Goal: Ask a question: Seek information or help from site administrators or community

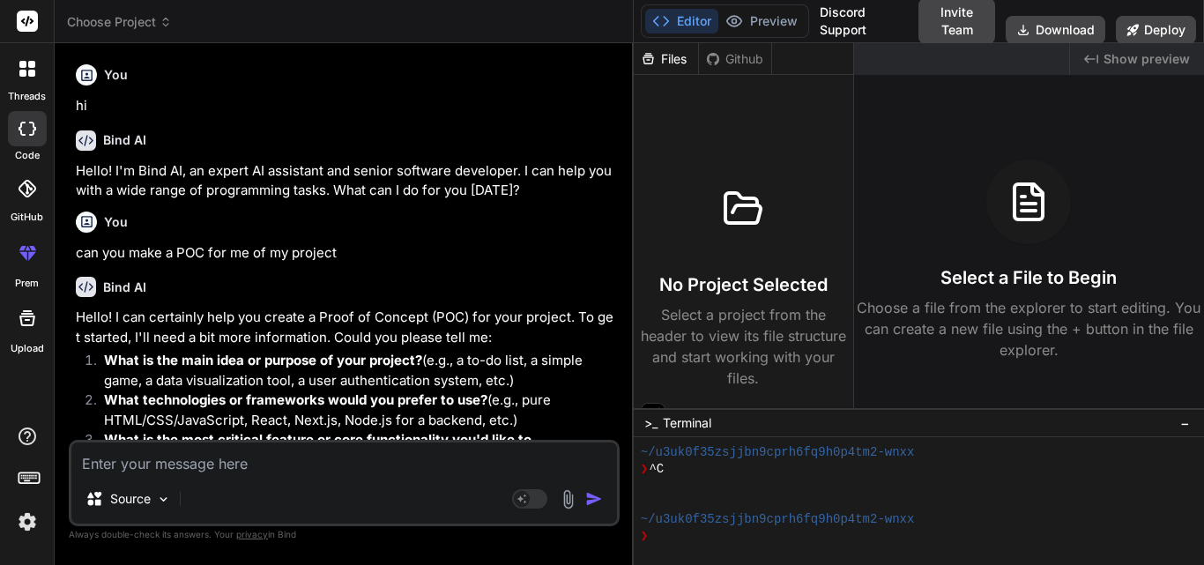
scroll to position [100, 0]
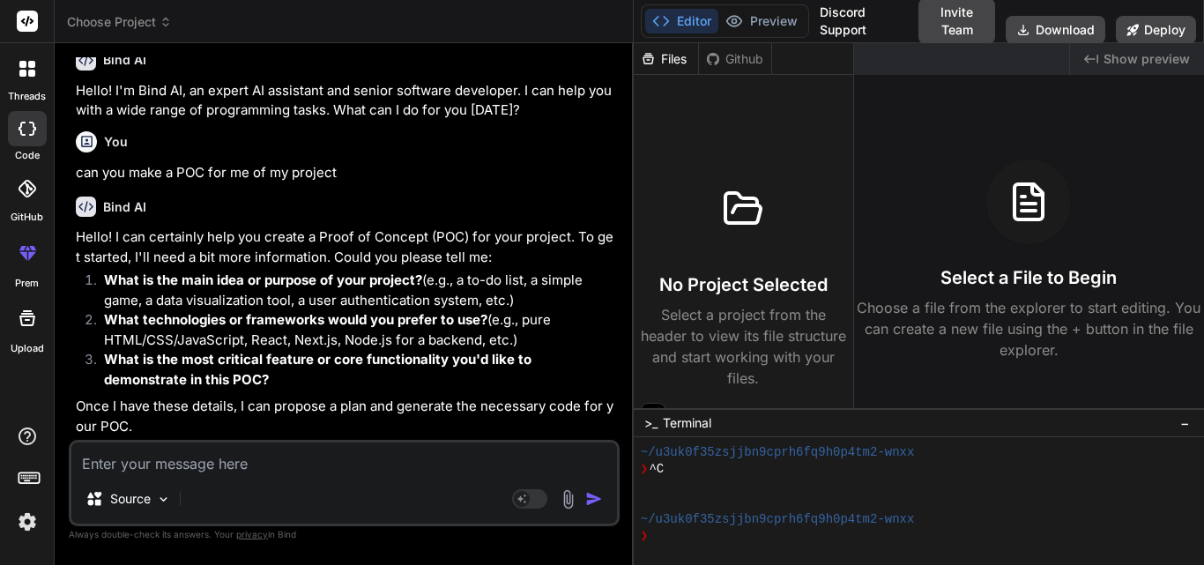
click at [158, 451] on textarea at bounding box center [344, 459] width 546 height 32
paste textarea "Introduction to the RDU Overview The RDU is an industrial controller that provi…"
type textarea "Introduction to the RDU Overview The RDU is an industrial controller that provi…"
type textarea "x"
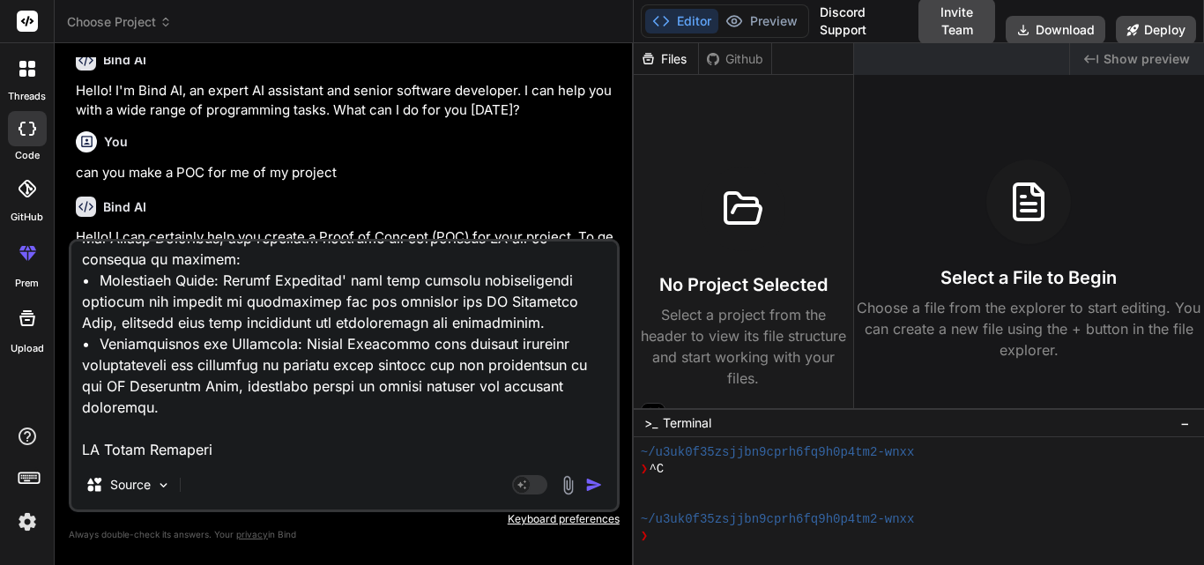
scroll to position [11836, 0]
type textarea "Introduction to the RDU Overview The RDU is an industrial controller that provi…"
click at [588, 488] on img "button" at bounding box center [594, 485] width 18 height 18
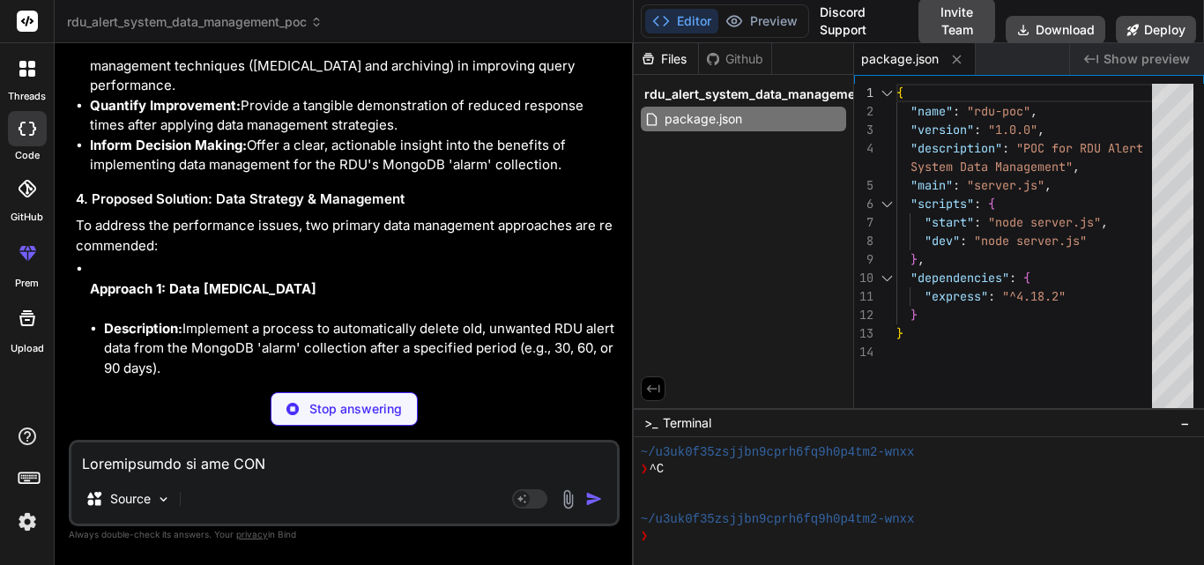
scroll to position [8102, 0]
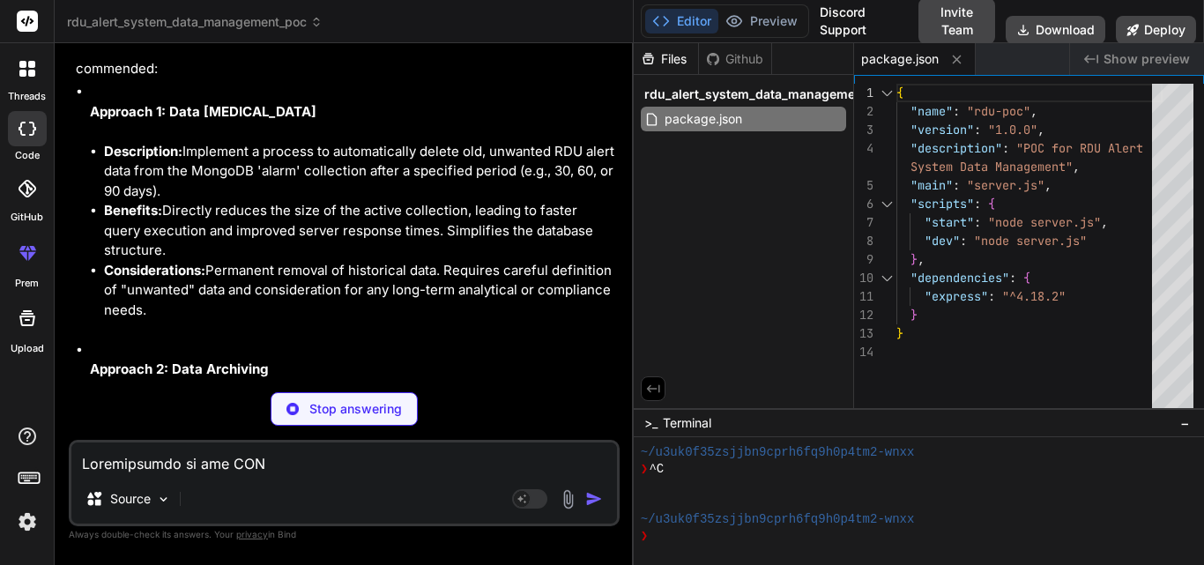
type textarea "x"
type textarea "{PORT}`); console.log('Serving static files from: ' + path.join(__dirname, 'pub…"
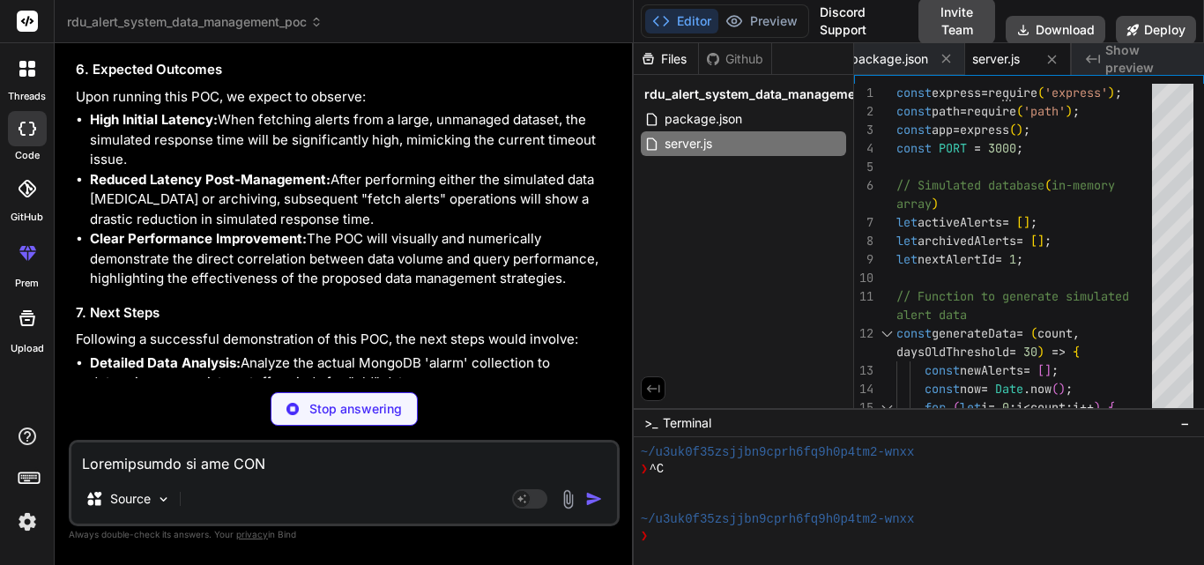
scroll to position [9553, 0]
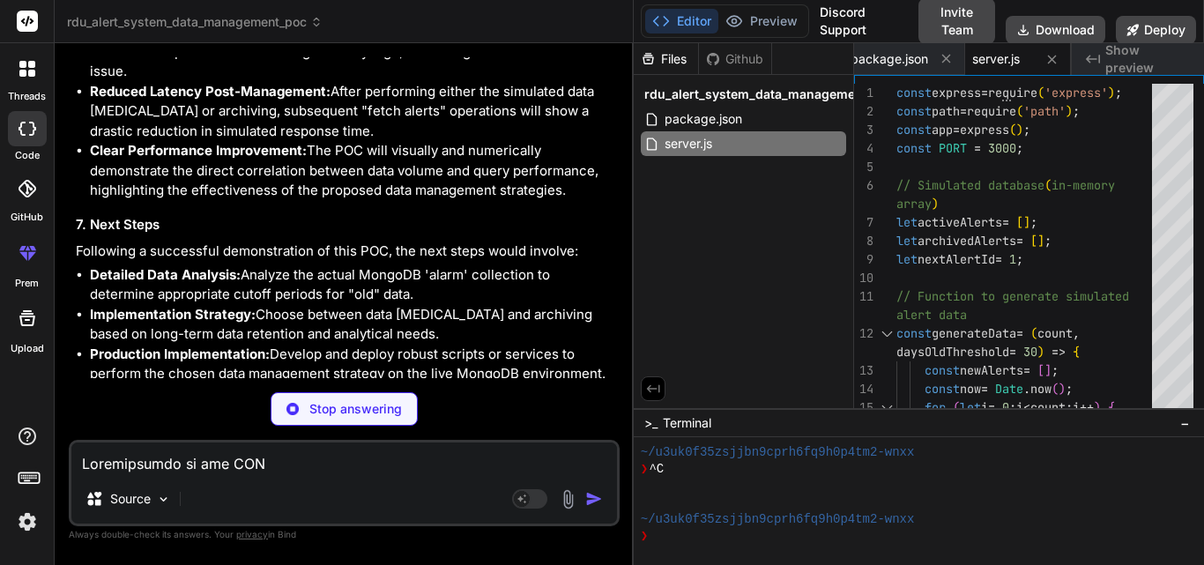
type textarea "x"
type textarea "// Initial status update updateStatus(); &lt;/script&gt; &lt;/body&gt; &lt;/htm…"
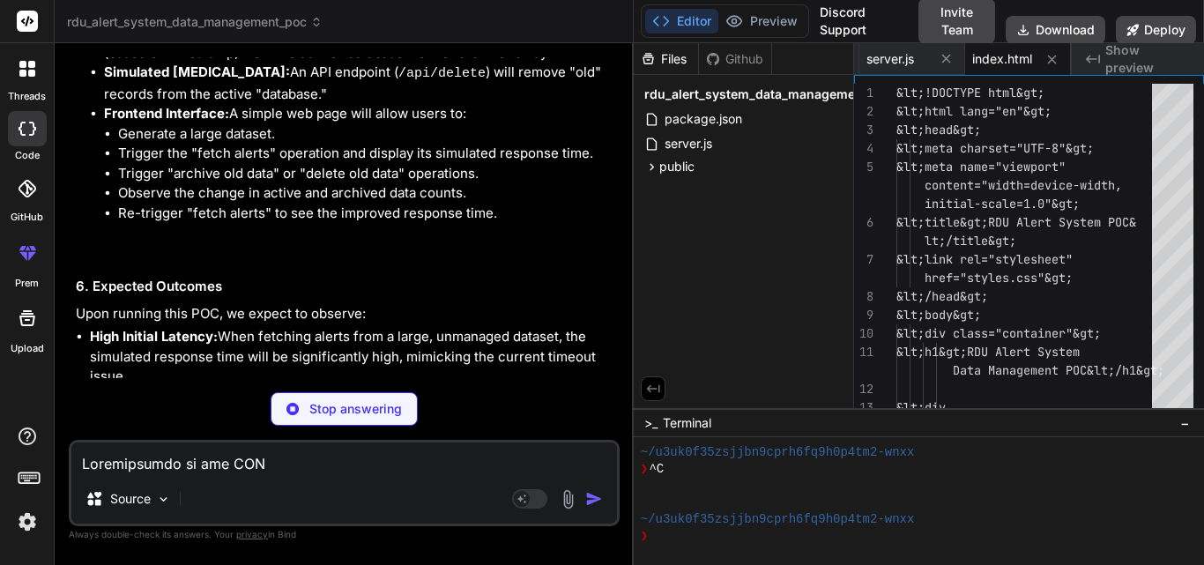
scroll to position [8963, 0]
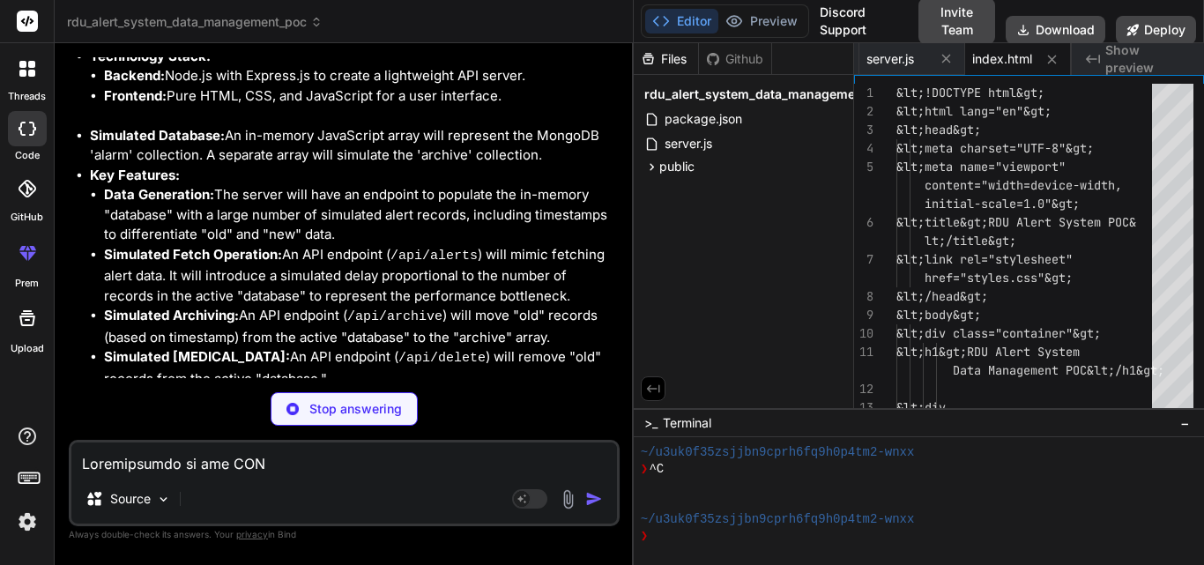
type textarea "x"
type textarea "font-size: 0.9em; color: #555; } /* Specific styles for log messages */ .log-se…"
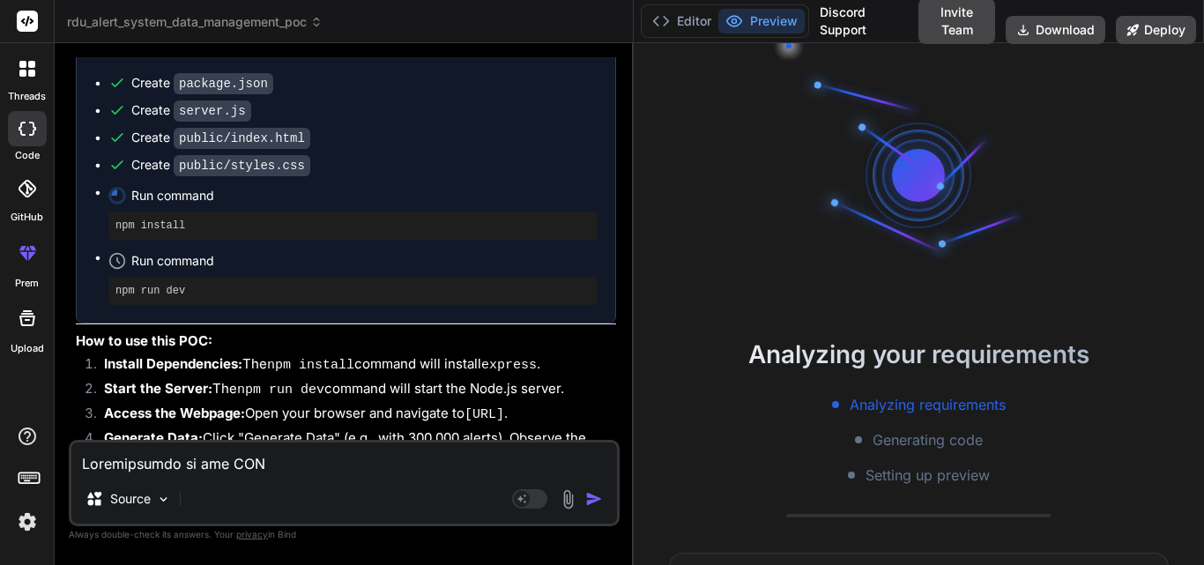
scroll to position [10145, 0]
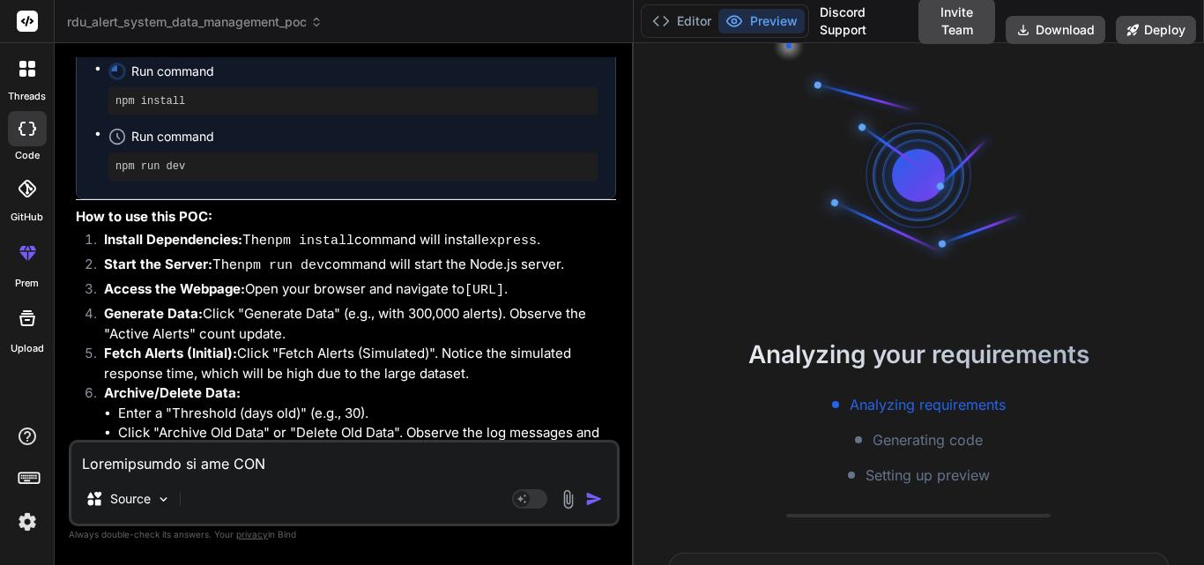
type textarea "x"
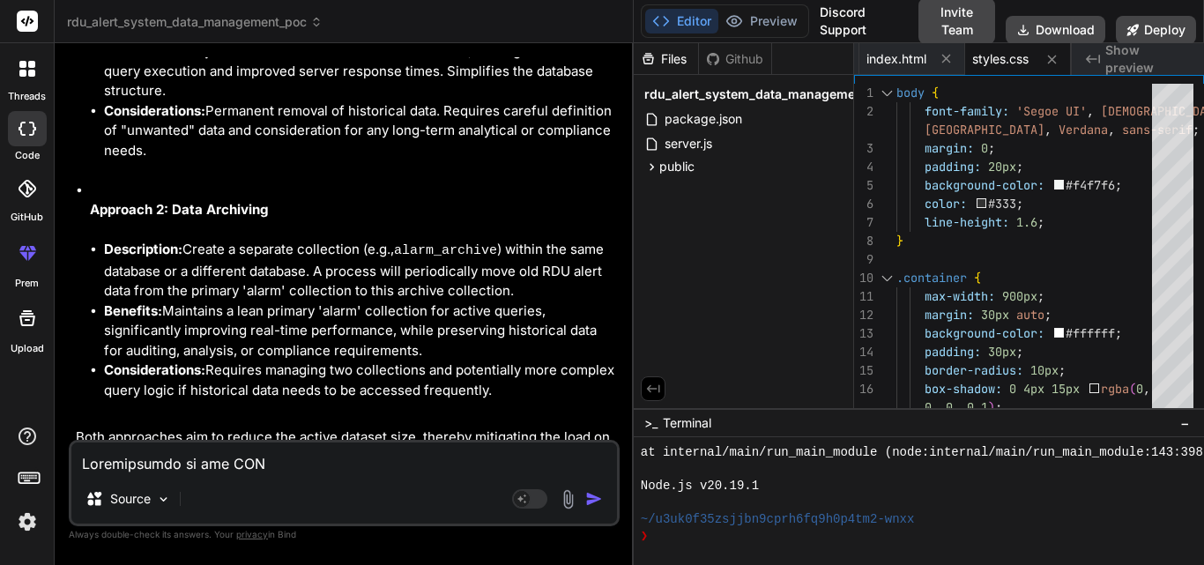
scroll to position [8558, 0]
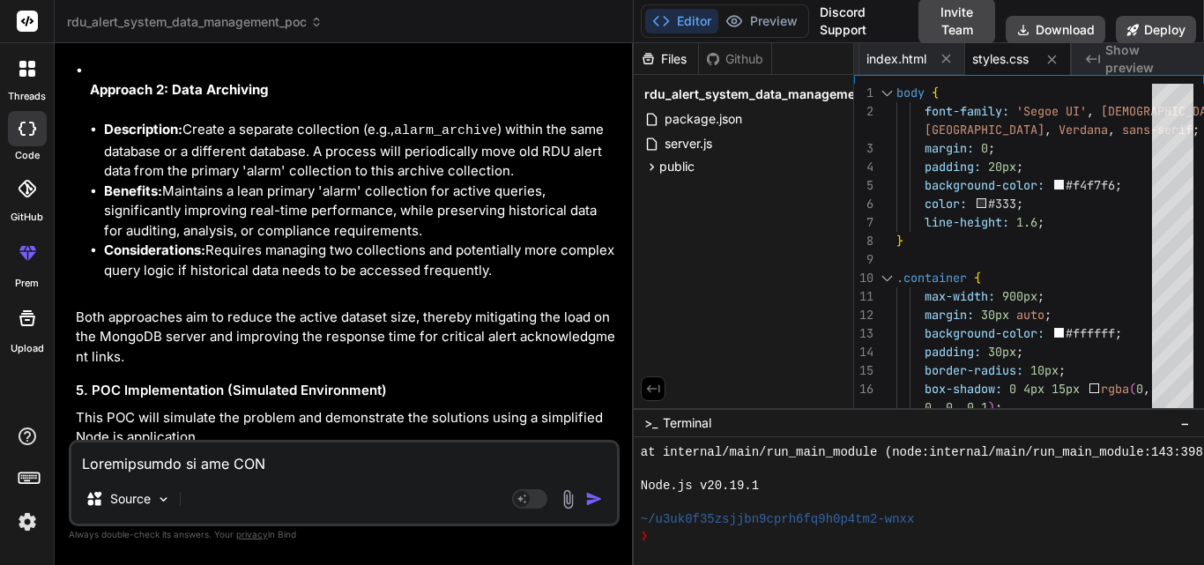
click at [164, 461] on textarea at bounding box center [344, 459] width 546 height 32
type textarea "w"
type textarea "x"
type textarea "wh"
type textarea "x"
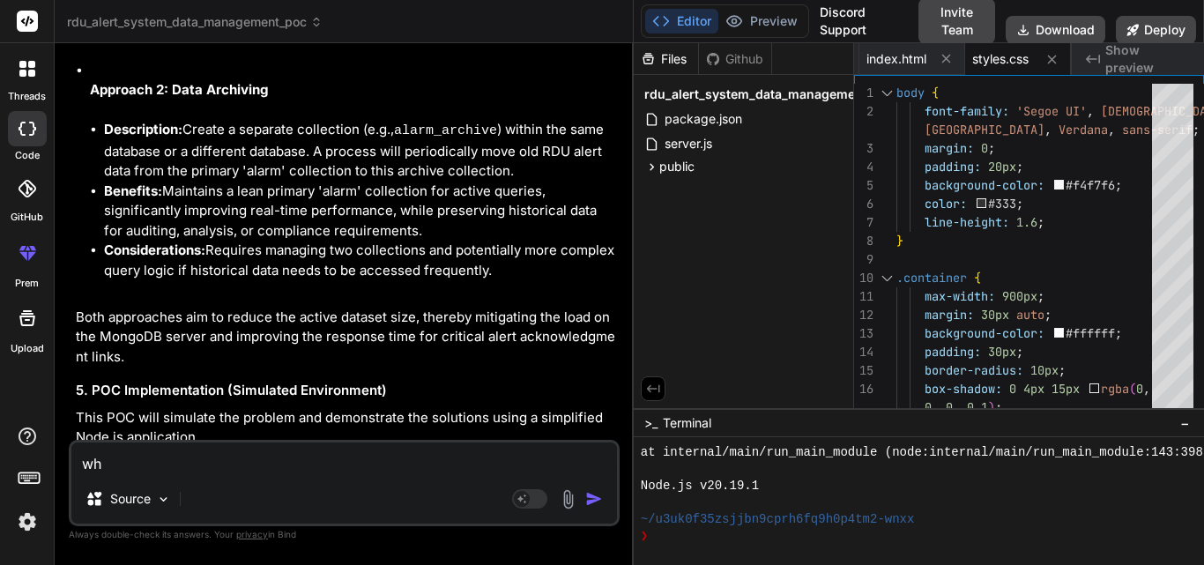
type textarea "why"
type textarea "x"
type textarea "why"
type textarea "x"
type textarea "why y"
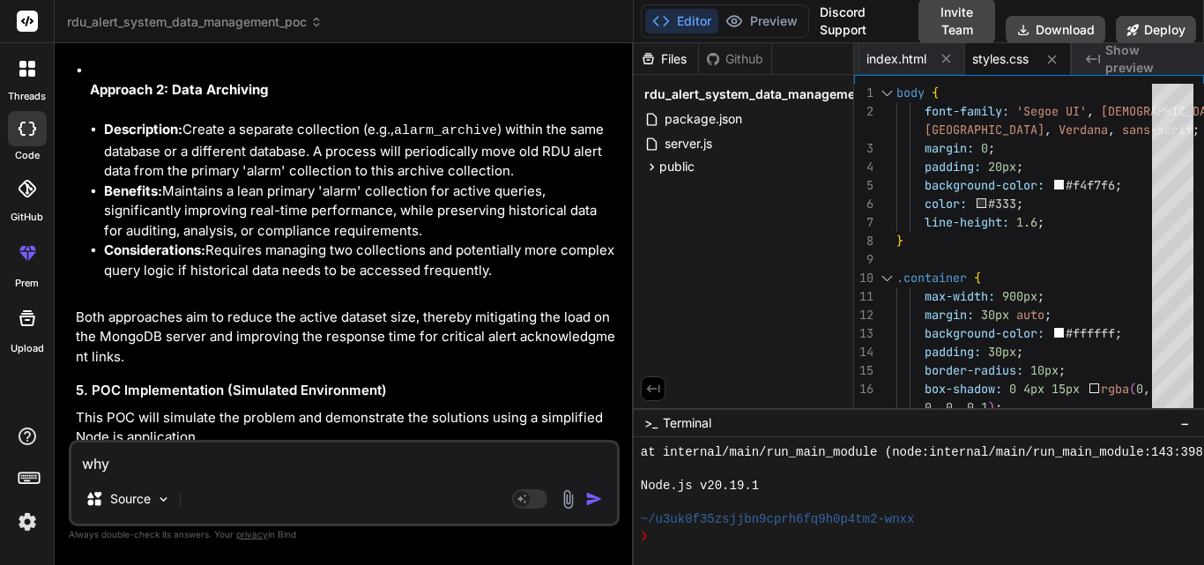
type textarea "x"
type textarea "why yo"
type textarea "x"
type textarea "why you"
type textarea "x"
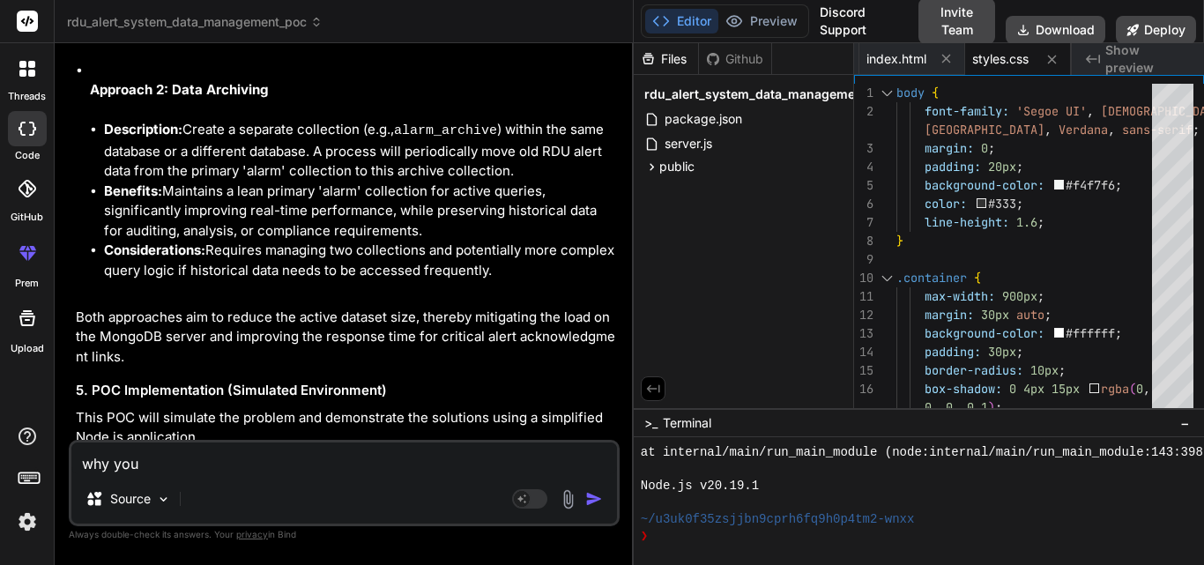
type textarea "why you"
type textarea "x"
type textarea "why you e"
type textarea "x"
type textarea "why you ev"
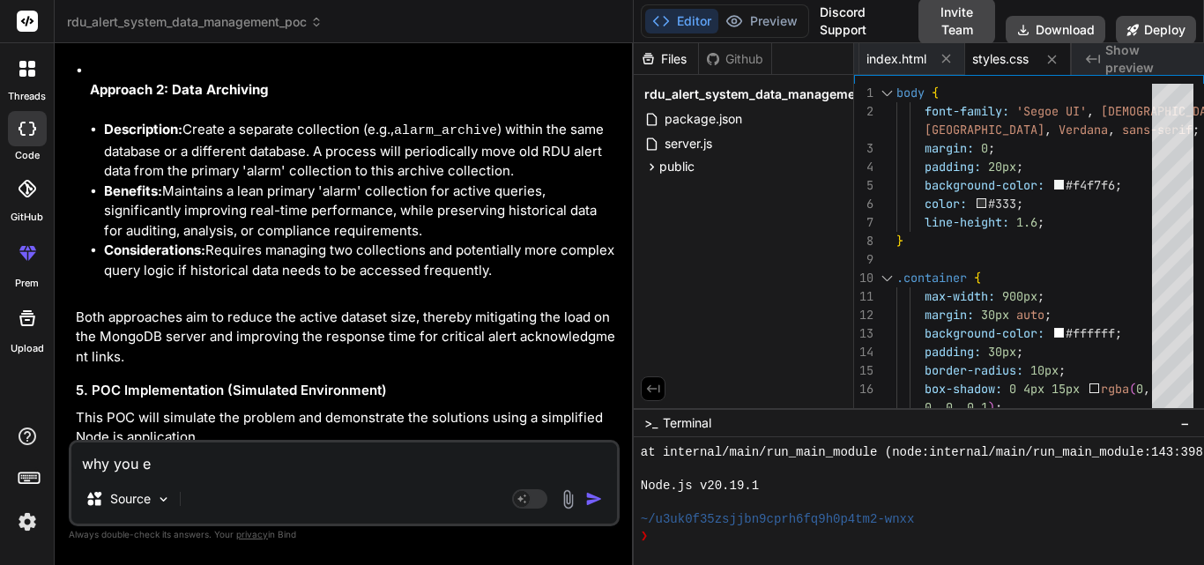
type textarea "x"
type textarea "why you [PERSON_NAME]"
type textarea "x"
type textarea "why you ever"
type textarea "x"
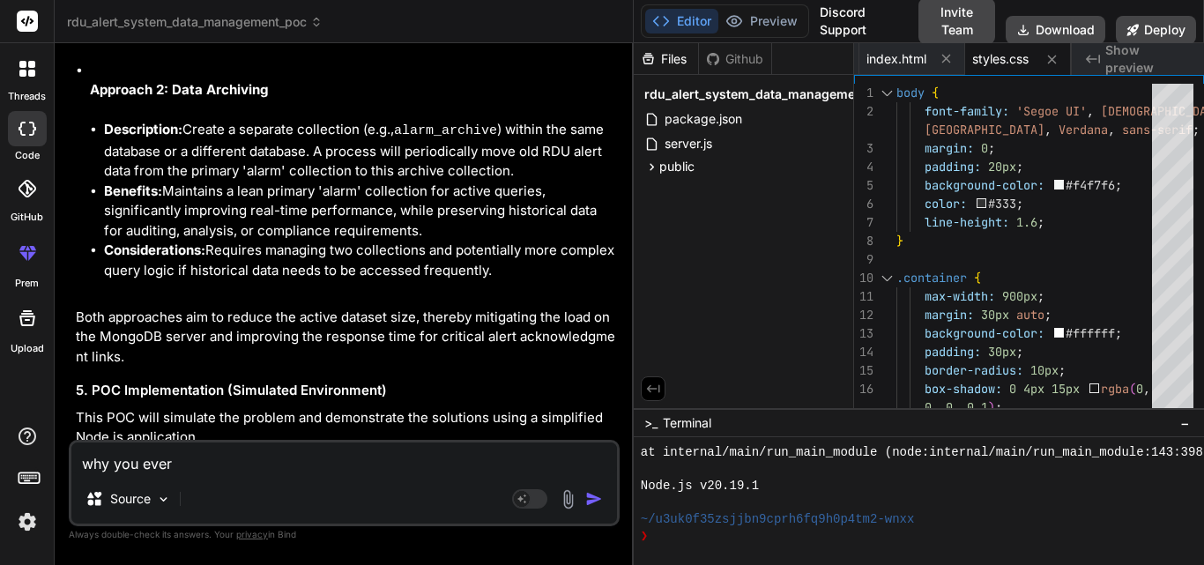
type textarea "why you every"
type textarea "x"
type textarea "why you everyt"
type textarea "x"
type textarea "why you everyti"
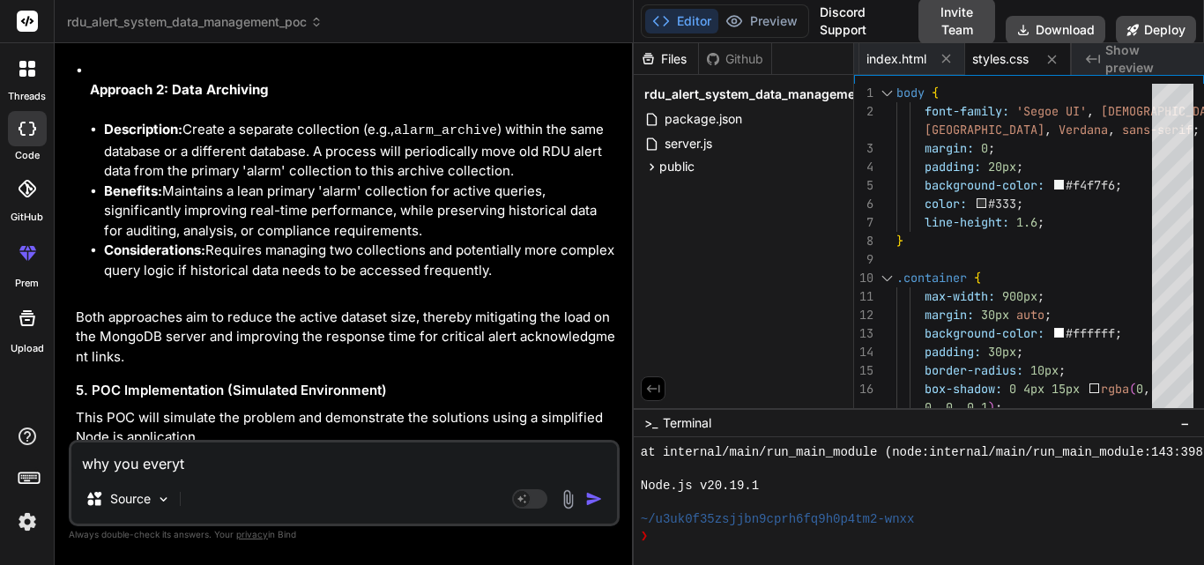
type textarea "x"
type textarea "why you everytim"
type textarea "x"
type textarea "why you everytime"
type textarea "x"
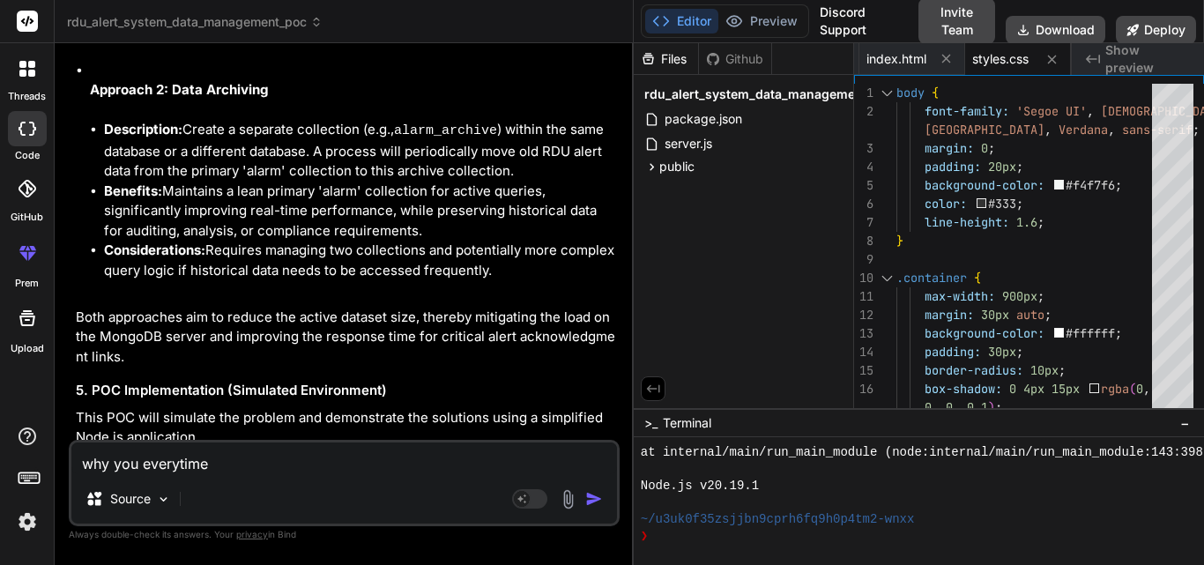
type textarea "why you everytime"
type textarea "x"
type textarea "why you everytime s"
type textarea "x"
type textarea "why you everytime sa"
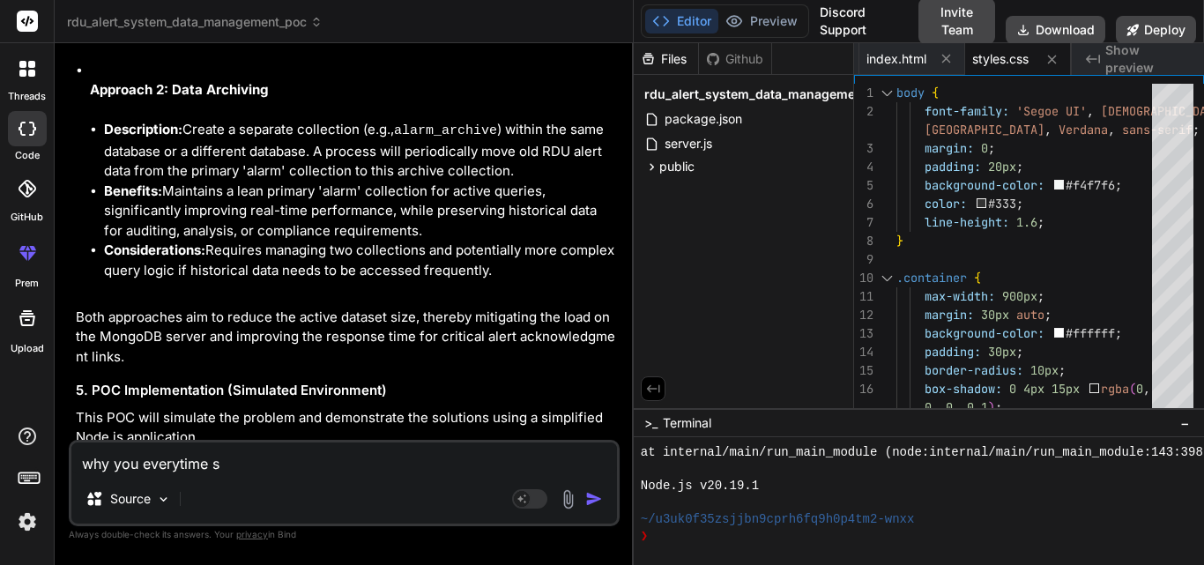
type textarea "x"
type textarea "why you everytime sat"
type textarea "x"
type textarea "why you everytime satr"
type textarea "x"
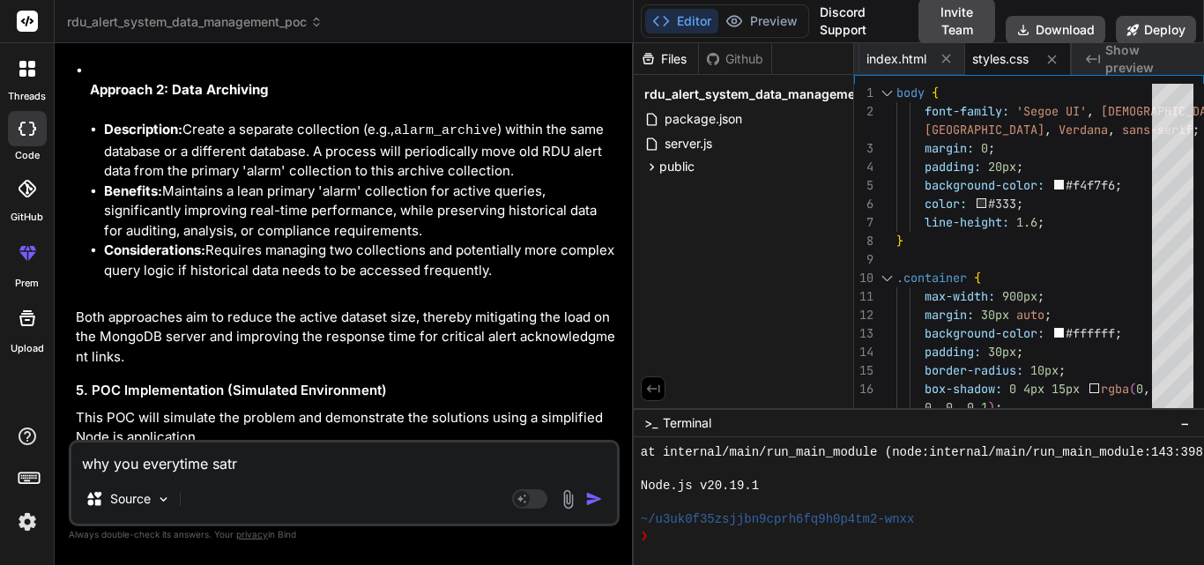
type textarea "why you everytime sat"
type textarea "x"
type textarea "why you everytime sa"
type textarea "x"
type textarea "why you everytime sar"
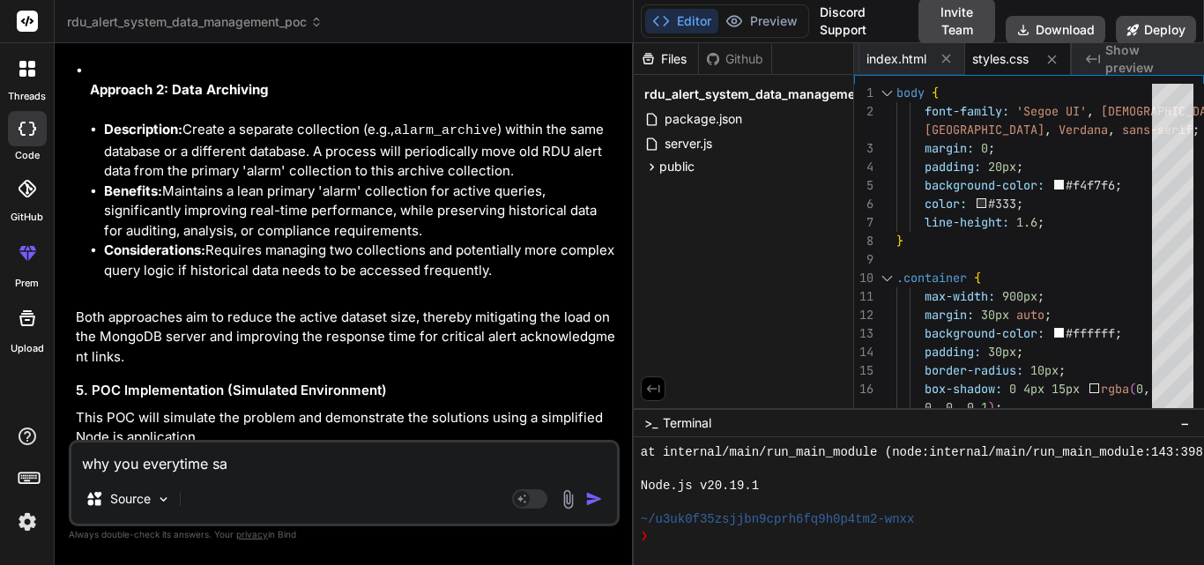
type textarea "x"
type textarea "why you everytime sart"
type textarea "x"
type textarea "why you everytime sart"
type textarea "x"
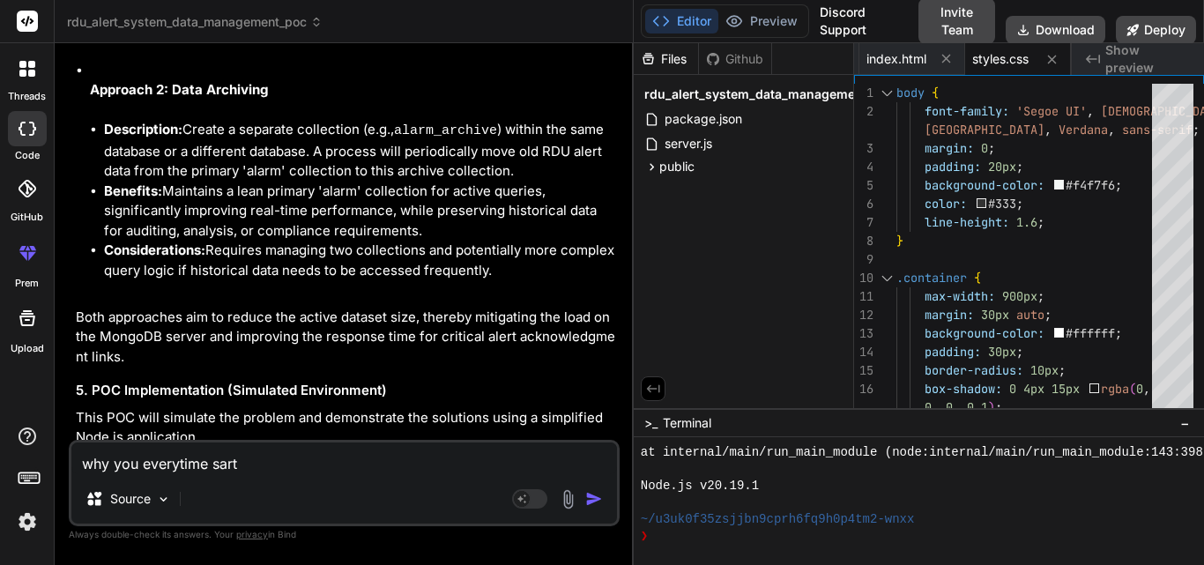
type textarea "why you everytime sart c"
type textarea "x"
type textarea "why you everytime sart co"
type textarea "x"
type textarea "why you everytime sart cod"
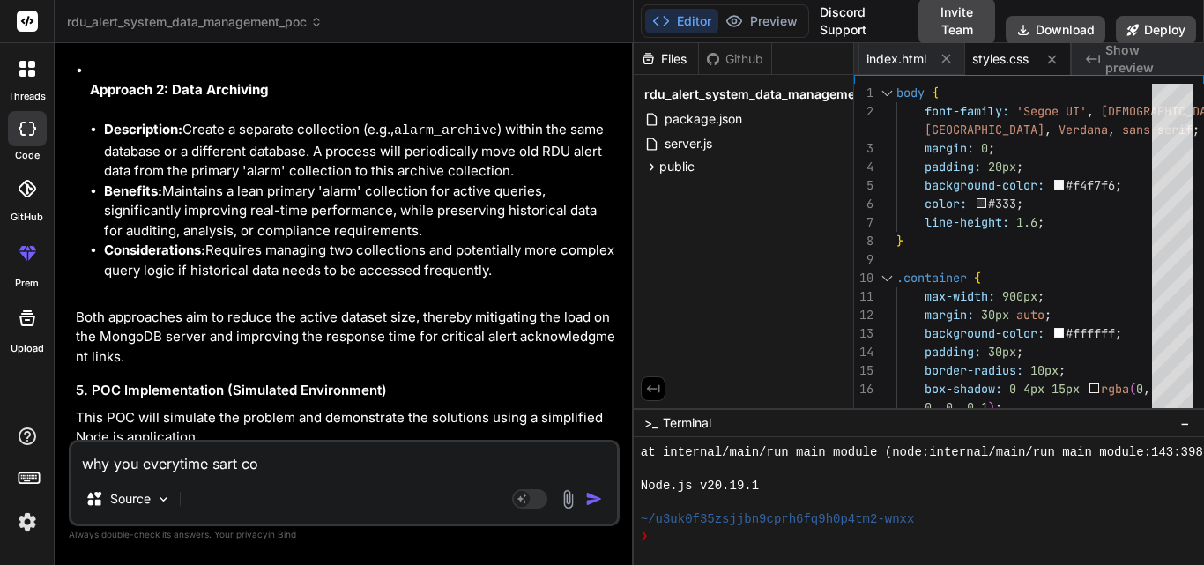
type textarea "x"
type textarea "why you everytime sart codi"
type textarea "x"
type textarea "why you everytime sart codin"
type textarea "x"
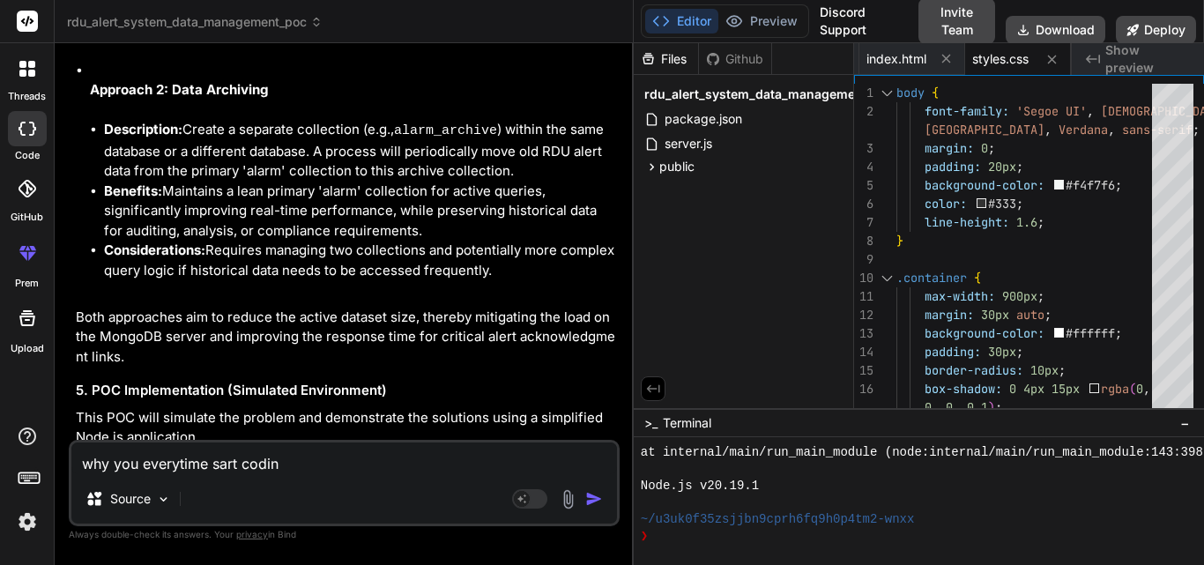
type textarea "why you everytime sart coding"
type textarea "x"
type textarea "why you everytime sart coding"
type textarea "x"
type textarea "why you everytime sart coding a"
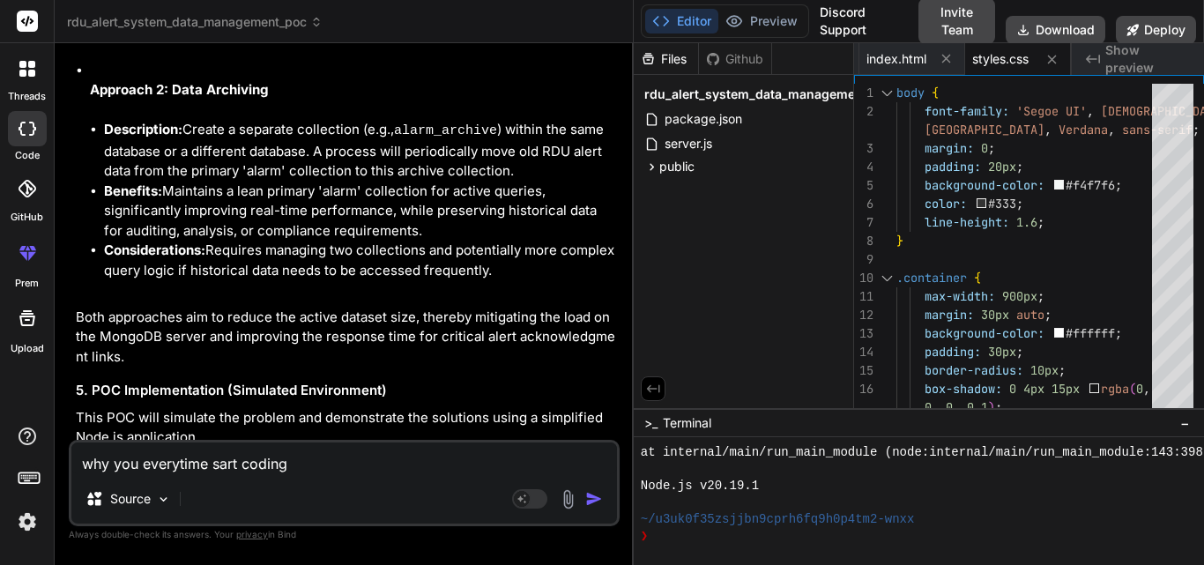
type textarea "x"
type textarea "why you everytime sart coding an"
type textarea "x"
type textarea "why you everytime sart coding and"
type textarea "x"
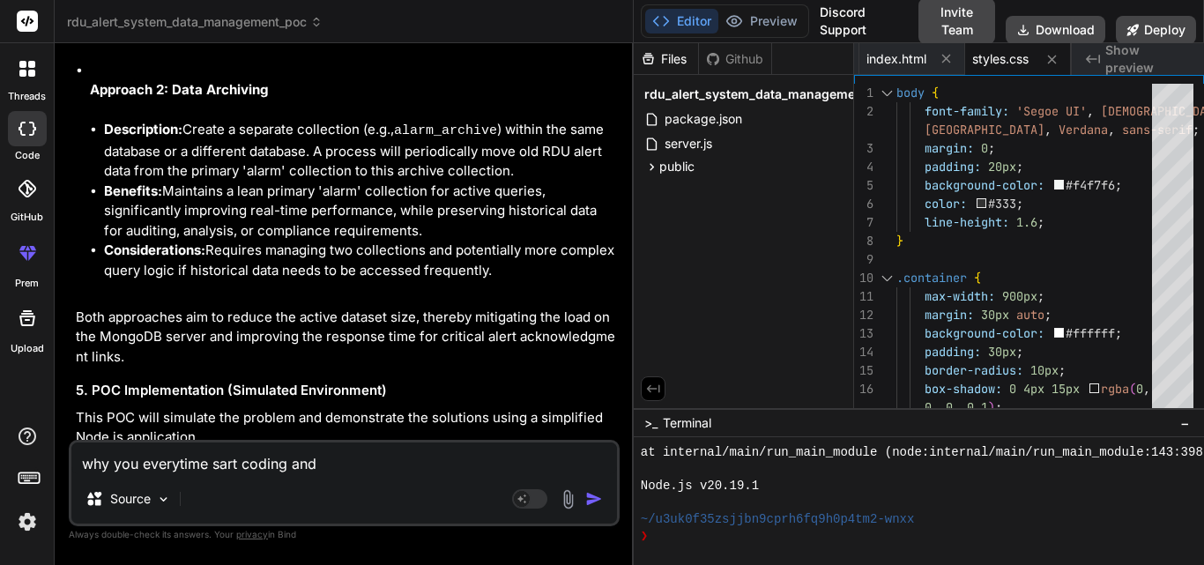
type textarea "why you everytime sart coding and"
type textarea "x"
type textarea "why you everytime sart coding and m"
type textarea "x"
type textarea "why you everytime sart coding and ma"
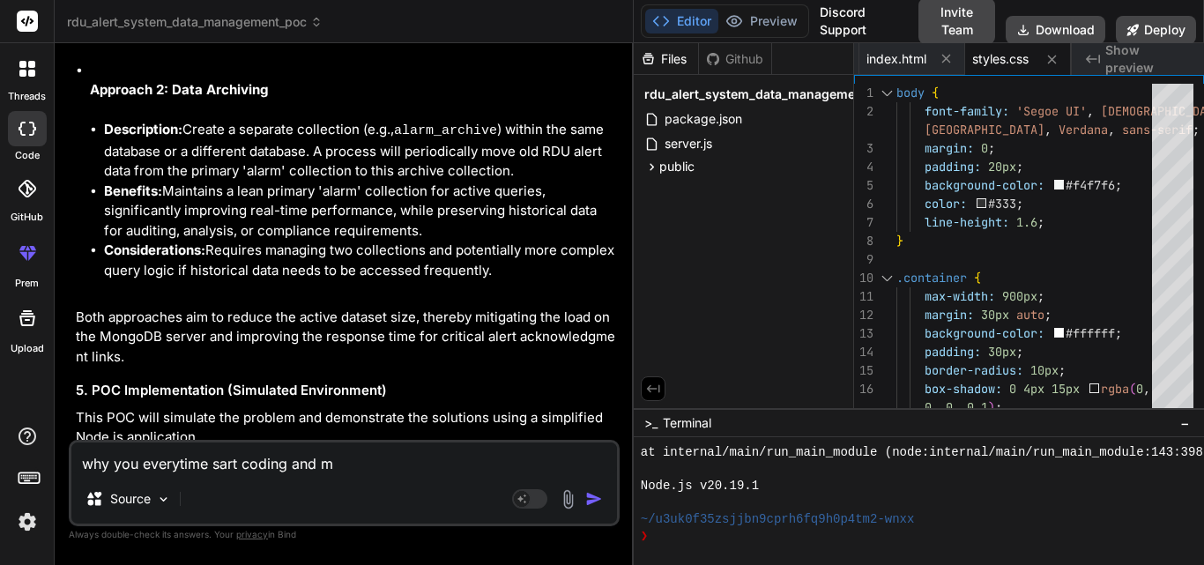
type textarea "x"
type textarea "why you everytime sart coding and mak"
type textarea "x"
type textarea "why you everytime sart coding and [PERSON_NAME]"
type textarea "x"
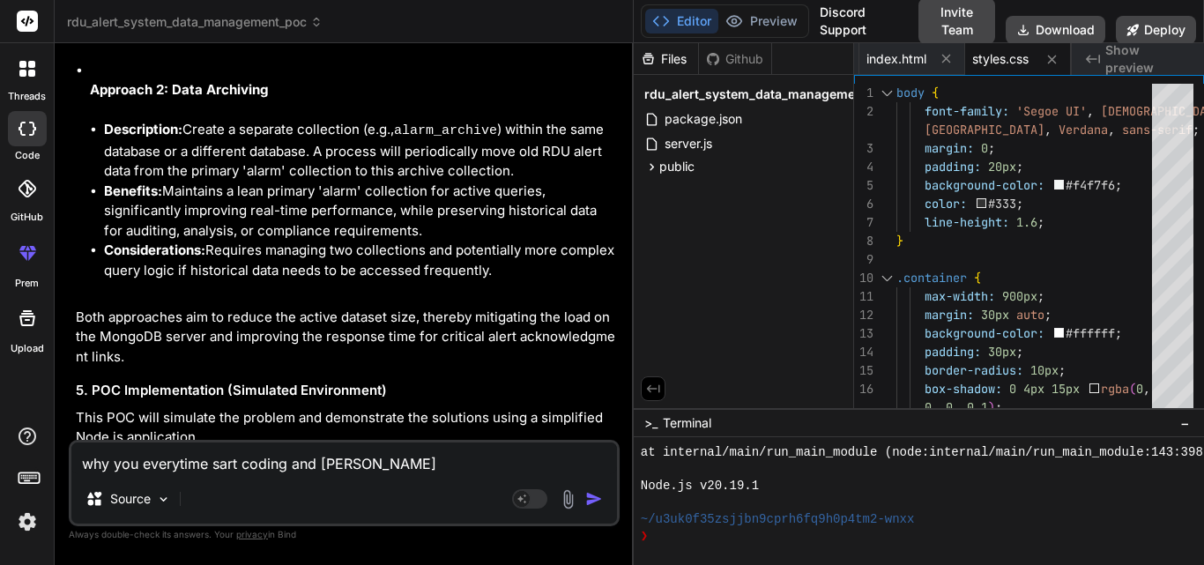
type textarea "why you everytime sart coding and makin"
type textarea "x"
type textarea "why you everytime sart coding and making"
type textarea "x"
type textarea "why you everytime sart coding and making"
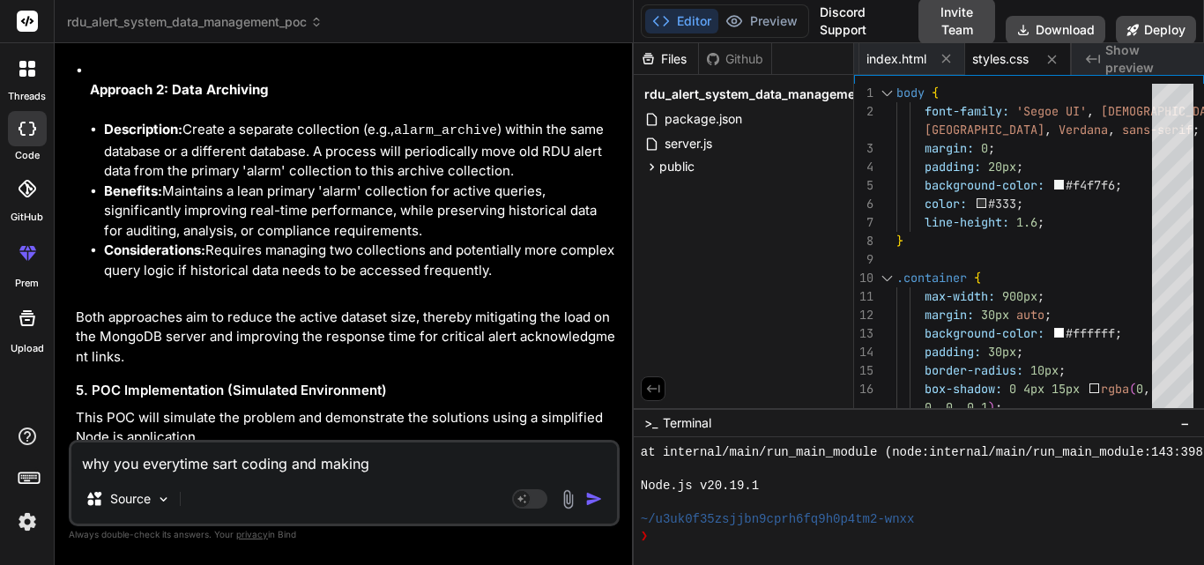
type textarea "x"
type textarea "why you everytime sart coding and making s"
type textarea "x"
type textarea "why you everytime sart coding and making se"
type textarea "x"
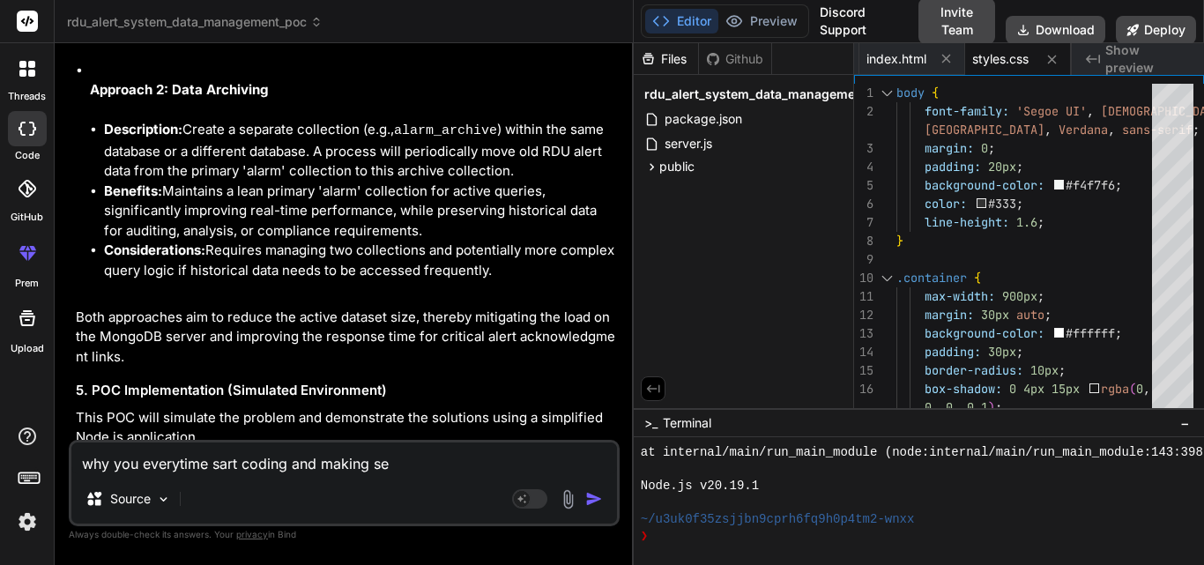
type textarea "why you everytime sart coding and making ser"
type textarea "x"
type textarea "why you everytime sart coding and making serv"
type textarea "x"
type textarea "why you everytime sart coding and making serve"
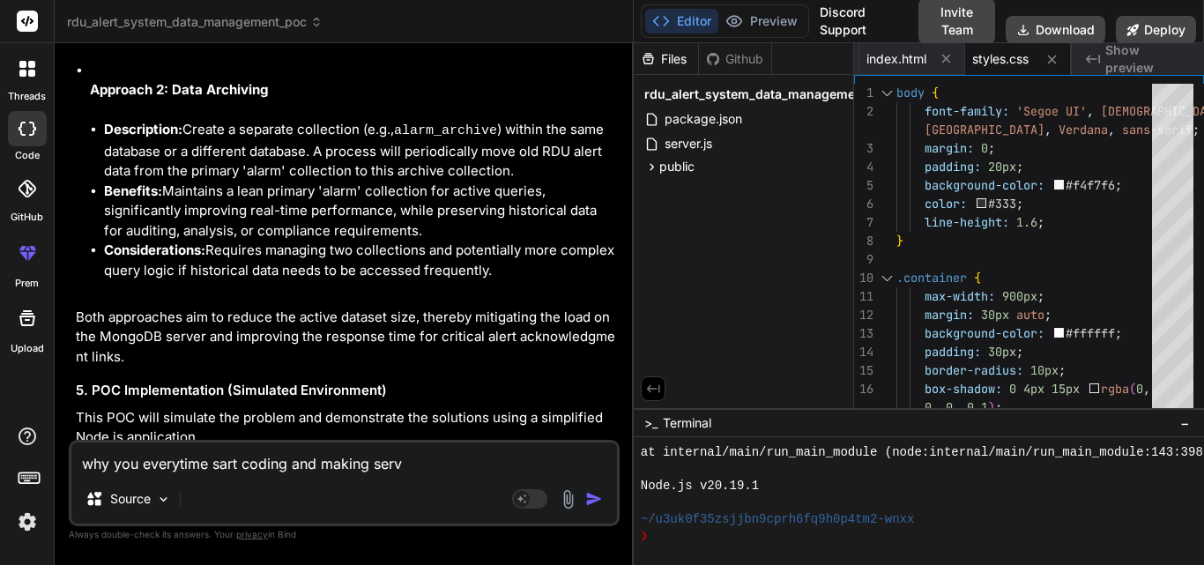
type textarea "x"
type textarea "why you everytime sart coding and making server"
type textarea "x"
type textarea "why you everytime sart coding and making server."
type textarea "x"
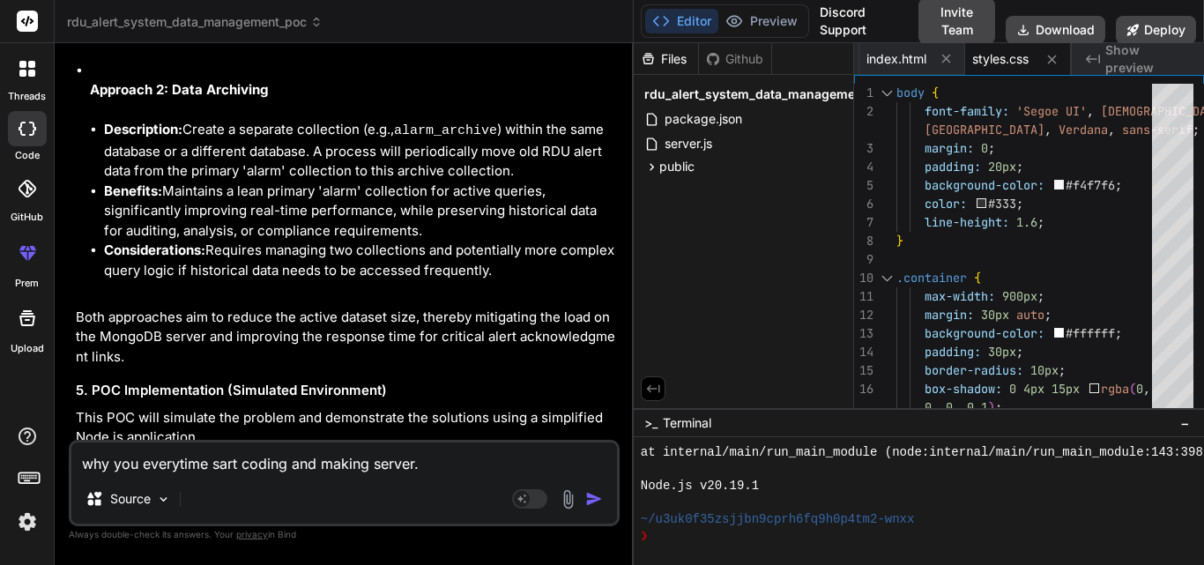
type textarea "why you everytime sart coding and making server.j"
type textarea "x"
type textarea "why you everytime sart coding and making server.js"
type textarea "x"
type textarea "why you everytime sart coding and making server.js"
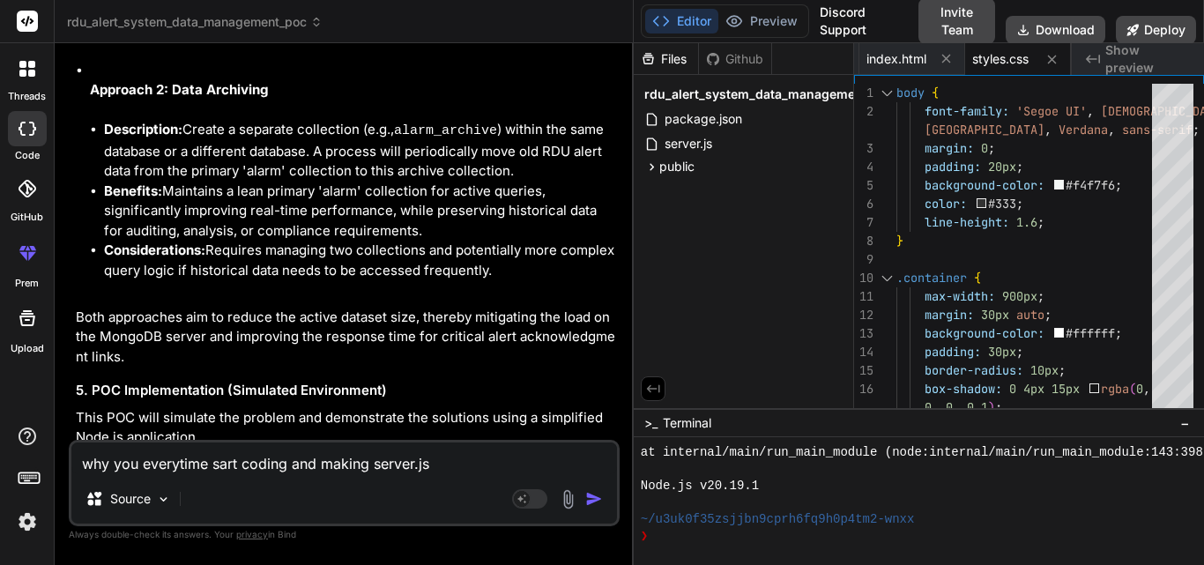
type textarea "x"
type textarea "why you everytime sart coding and making server.js a"
type textarea "x"
type textarea "why you everytime sart coding and making server.js an"
type textarea "x"
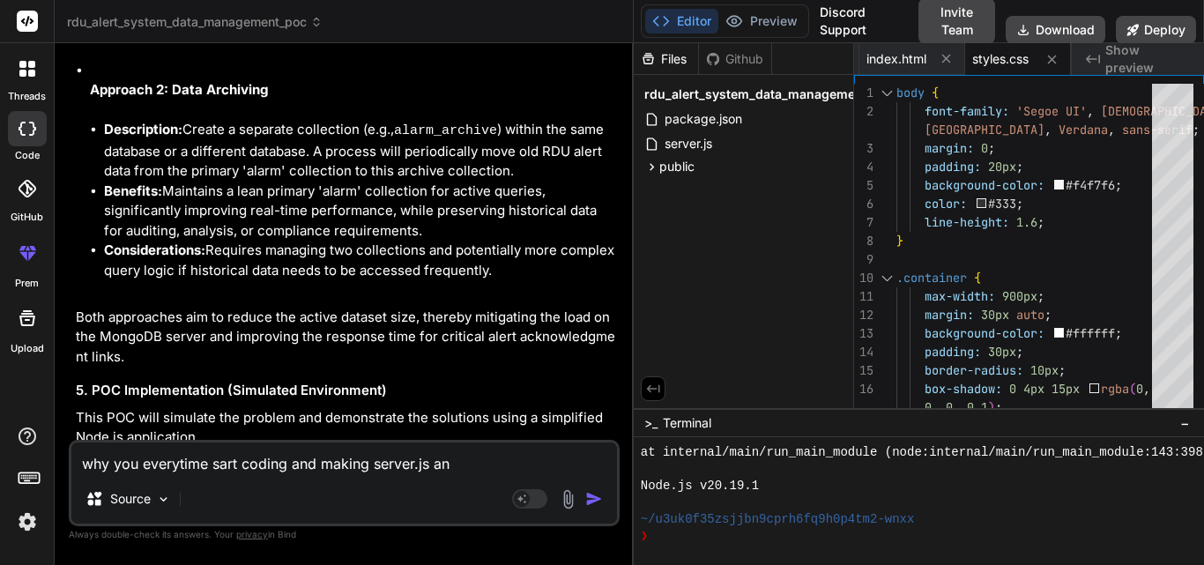
type textarea "why you everytime sart coding and making server.js and"
type textarea "x"
type textarea "why you everytime sart coding and making server.js and"
type textarea "x"
type textarea "why you everytime sart coding and making server.js and p"
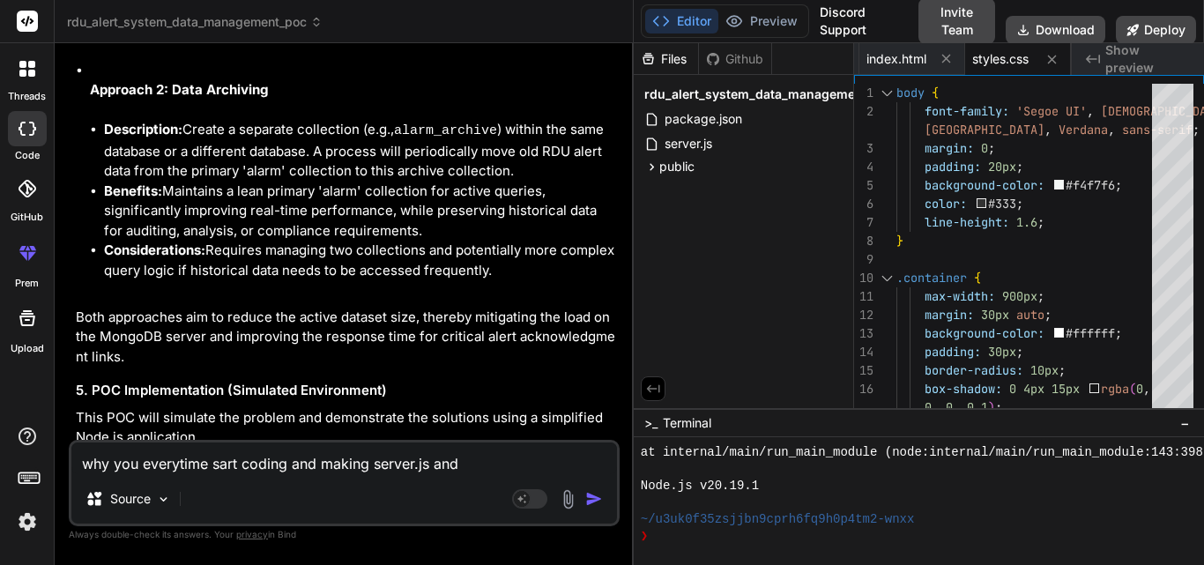
type textarea "x"
type textarea "why you everytime sart coding and making server.js and pa"
type textarea "x"
type textarea "why you everytime sart coding and making server.js and pac"
type textarea "x"
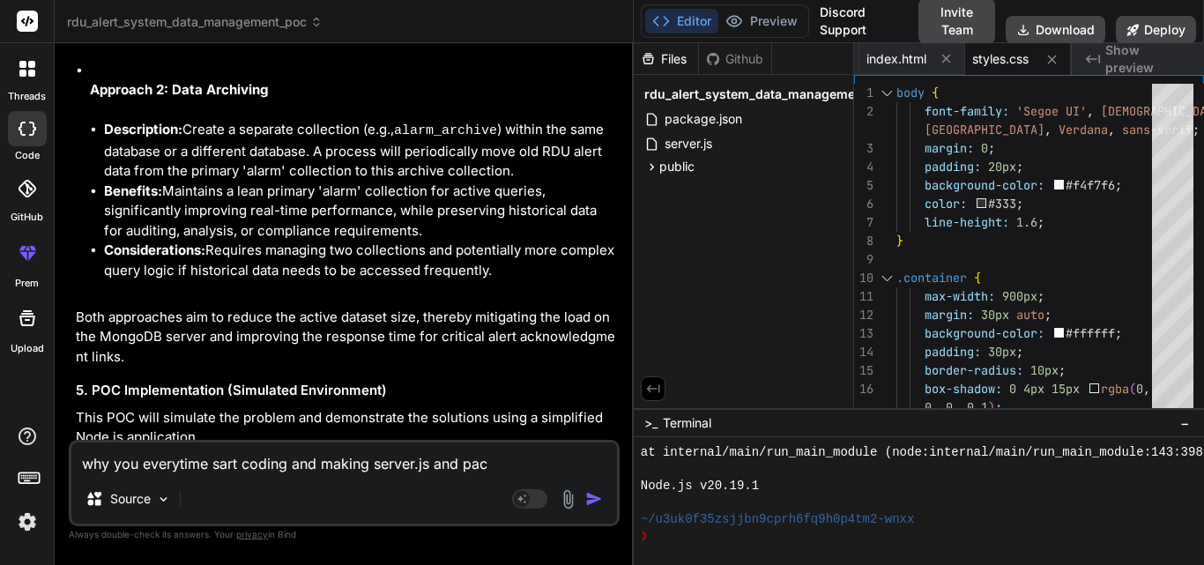
type textarea "why you everytime sart coding and making server.js and pack"
type textarea "x"
type textarea "why you everytime sart coding and making server.js and packa"
type textarea "x"
type textarea "why you everytime sart coding and making server.js and packag"
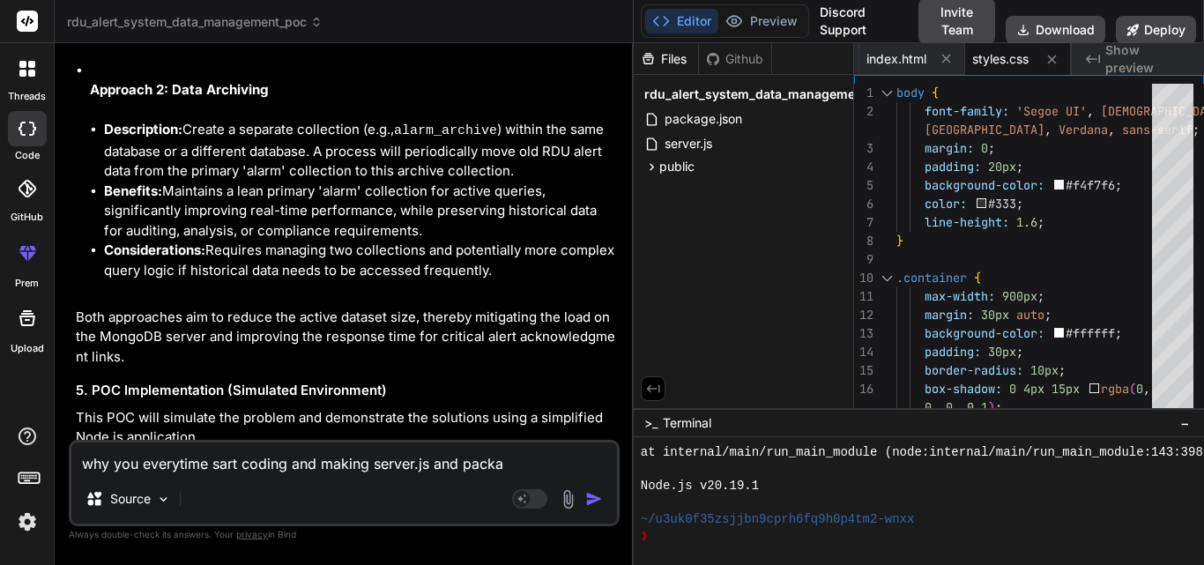
type textarea "x"
type textarea "why you everytime sart coding and making server.js and package"
type textarea "x"
type textarea "why you everytime sart coding and making server.js and package."
type textarea "x"
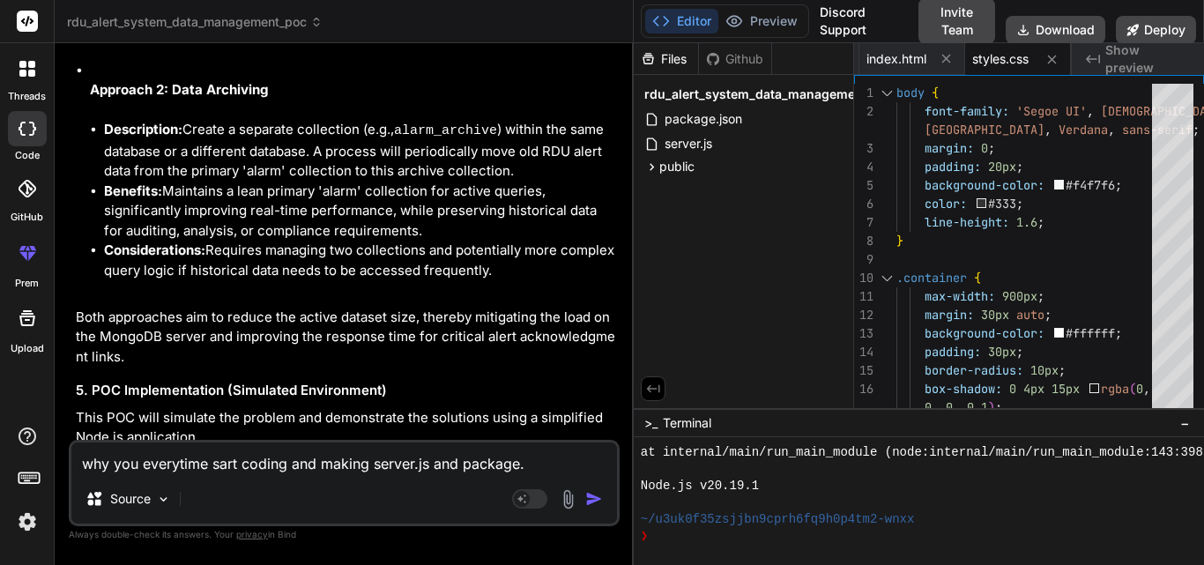
type textarea "why you everytime sart coding and making server.js and package.j"
type textarea "x"
type textarea "why you everytime sart coding and making server.js and package.js"
type textarea "x"
type textarea "why you everytime sart coding and making server.js and package.jso"
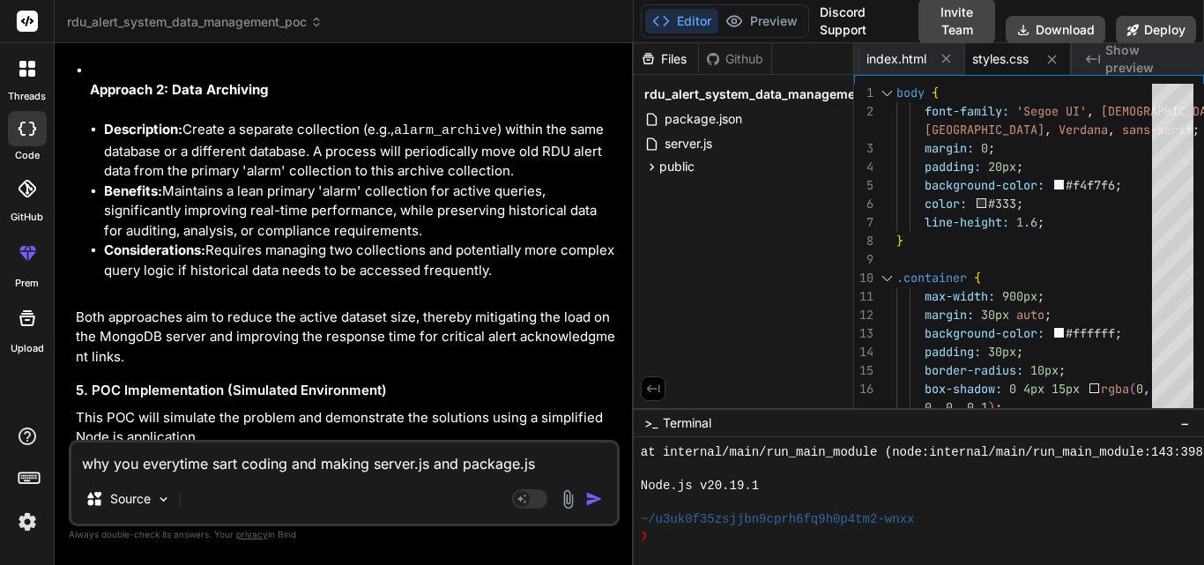
type textarea "x"
type textarea "why you everytime sart coding and making server.js and package.json"
type textarea "x"
type textarea "why you everytime sart coding and making server.js and package.json"
type textarea "x"
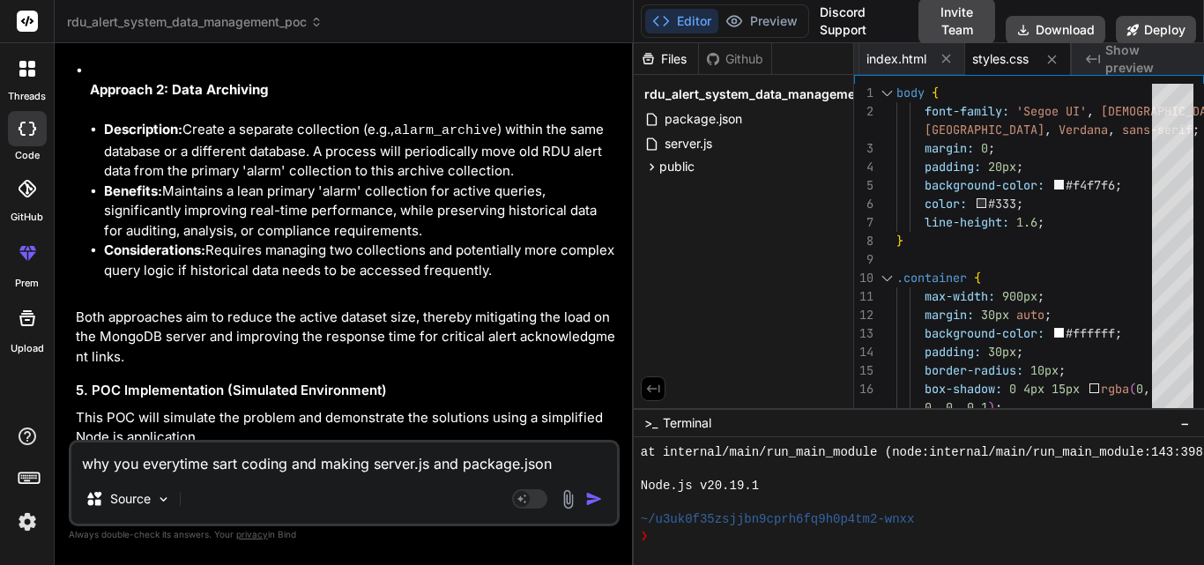
type textarea "why you everytime sart coding and making server.js and package.json i"
type textarea "x"
type textarea "why you everytime sart coding and making server.js and package.json i"
type textarea "x"
type textarea "why you everytime sart coding and making server.js and package.json i o"
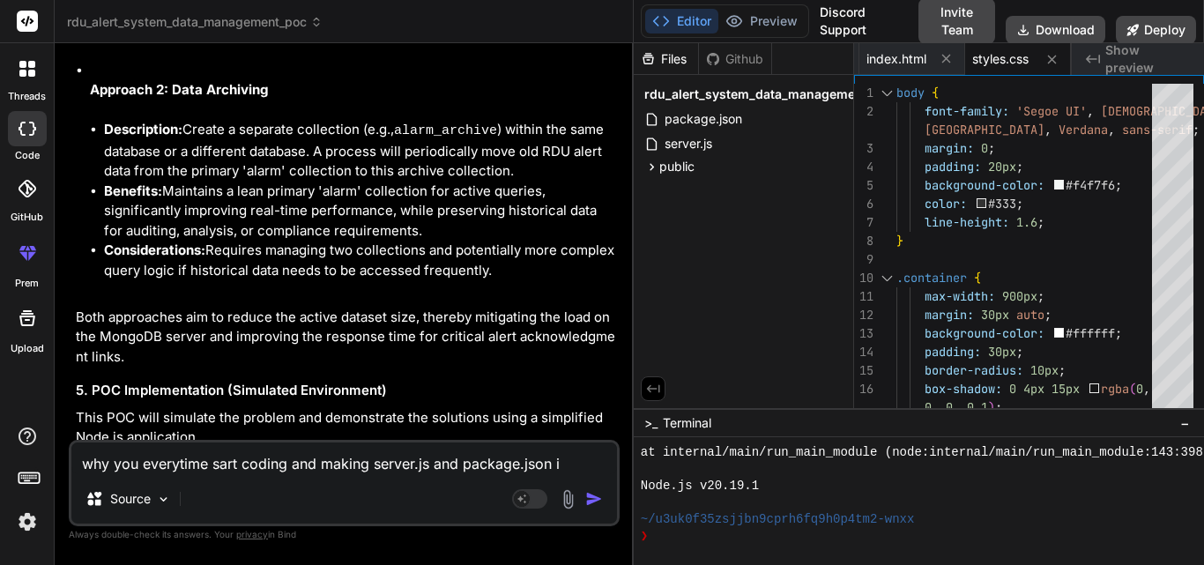
type textarea "x"
type textarea "why you everytime sart coding and making server.js and package.json i on"
type textarea "x"
type textarea "why you everytime sart coding and making server.js and package.json i onl"
type textarea "x"
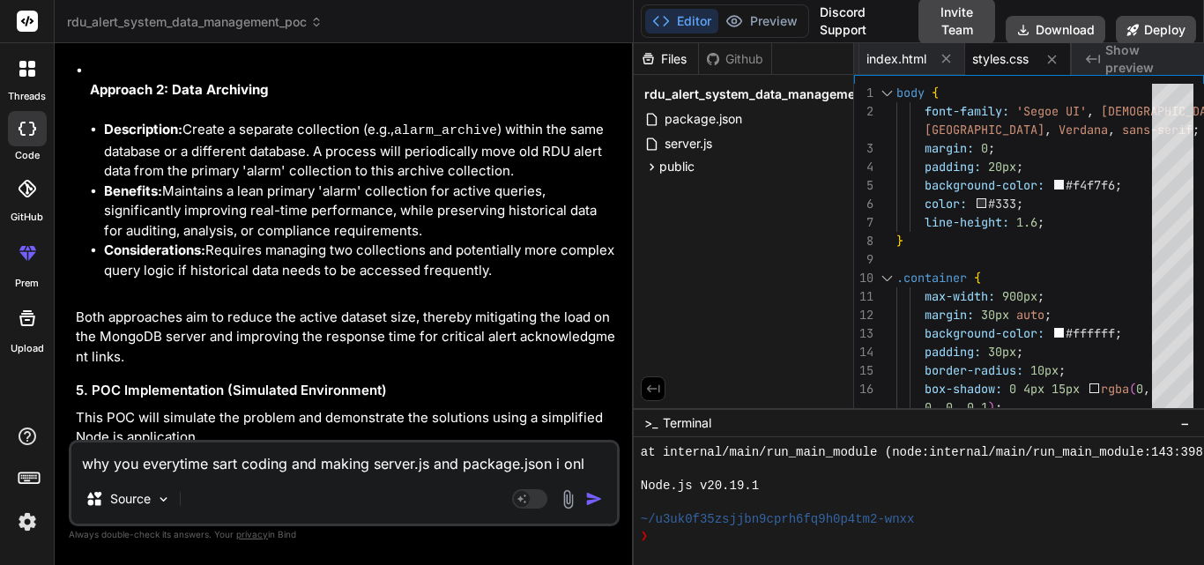
type textarea "why you everytime sart coding and making server.js and package.json i only"
type textarea "x"
type textarea "why you everytime sart coding and making server.js and package.json i only"
type textarea "x"
type textarea "why you everytime sart coding and making server.js and package.json i only w"
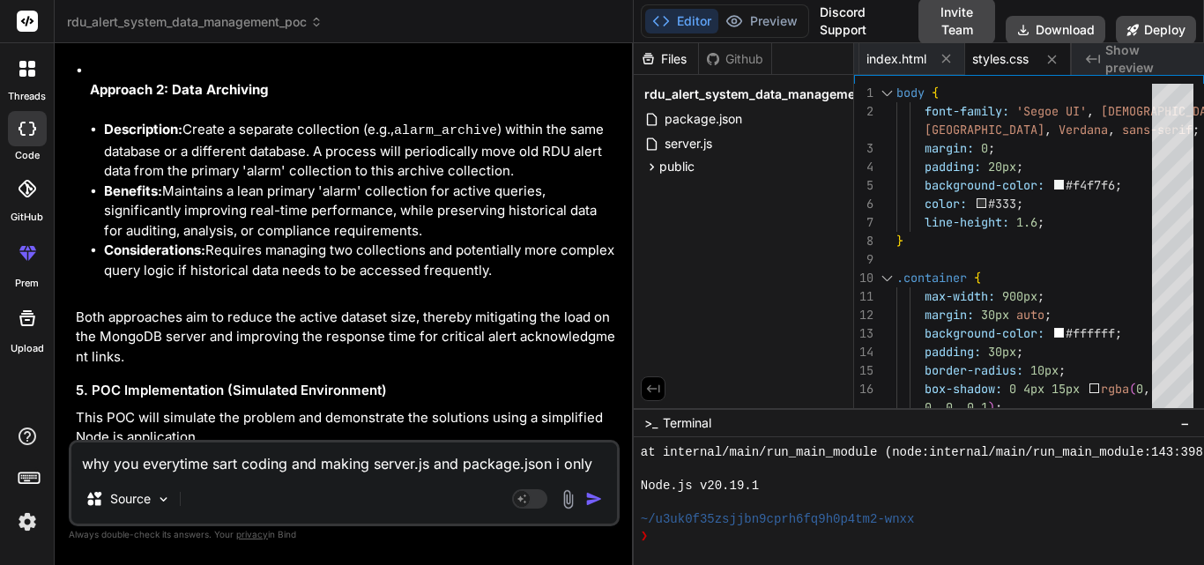
type textarea "x"
type textarea "why you everytime sart coding and making server.js and package.json i only wa"
type textarea "x"
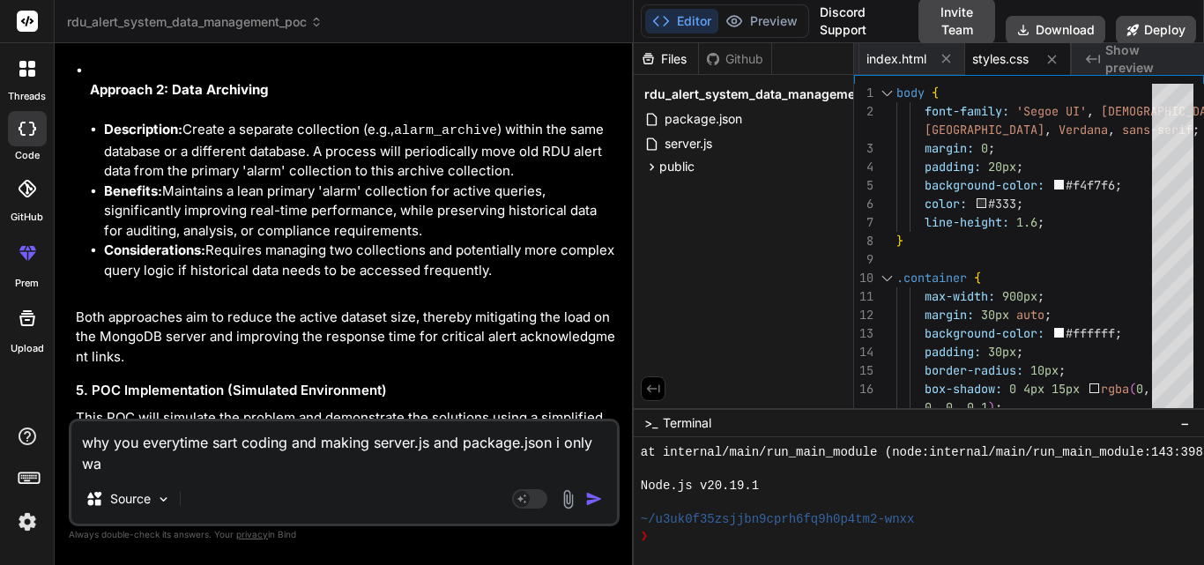
type textarea "why you everytime sart coding and making server.js and package.json i only wan"
type textarea "x"
type textarea "why you everytime sart coding and making server.js and package.json i only want"
type textarea "x"
type textarea "why you everytime sart coding and making server.js and package.json i only want"
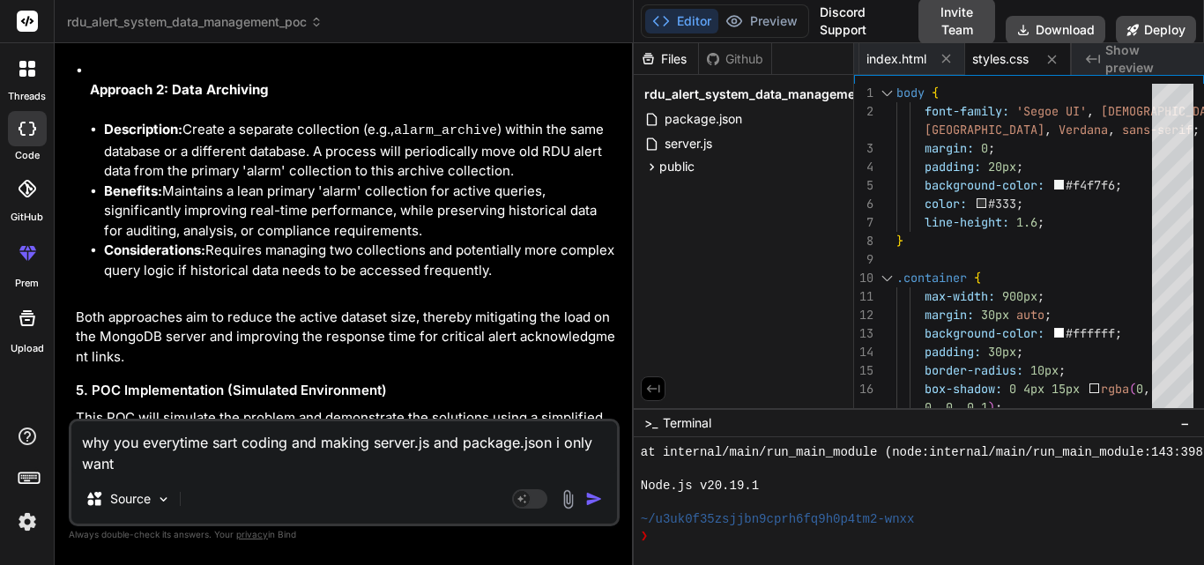
type textarea "x"
type textarea "why you everytime sart coding and making server.js and package.json i only want…"
type textarea "x"
type textarea "why you everytime sart coding and making server.js and package.json i only want…"
type textarea "x"
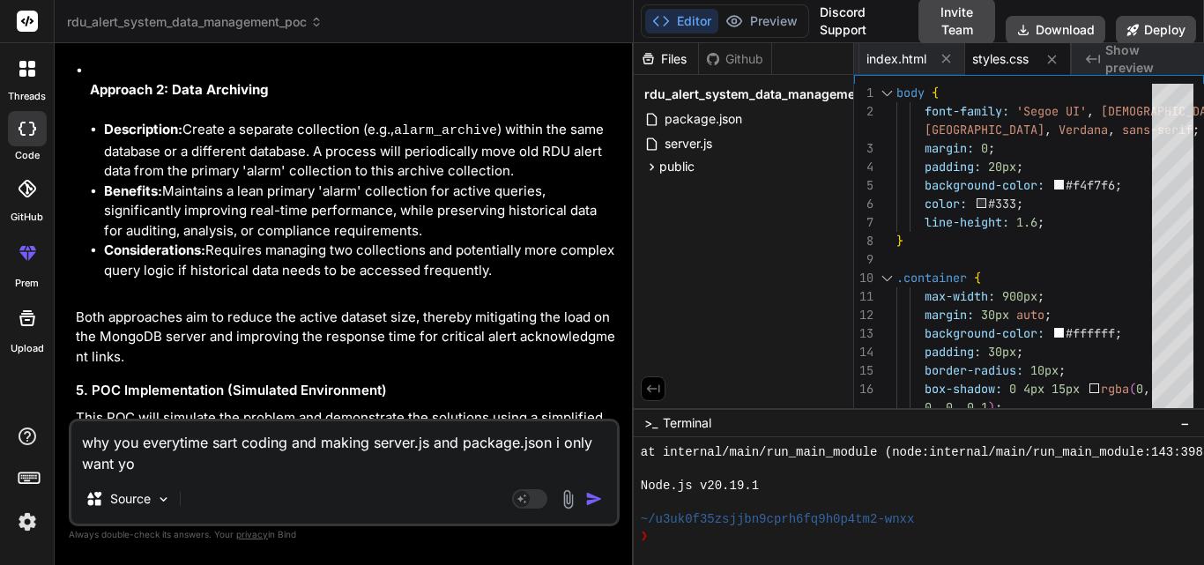
type textarea "why you everytime sart coding and making server.js and package.json i only want…"
type textarea "x"
type textarea "why you everytime sart coding and making server.js and package.json i only want…"
type textarea "x"
type textarea "why you everytime sart coding and making server.js and package.json i only want…"
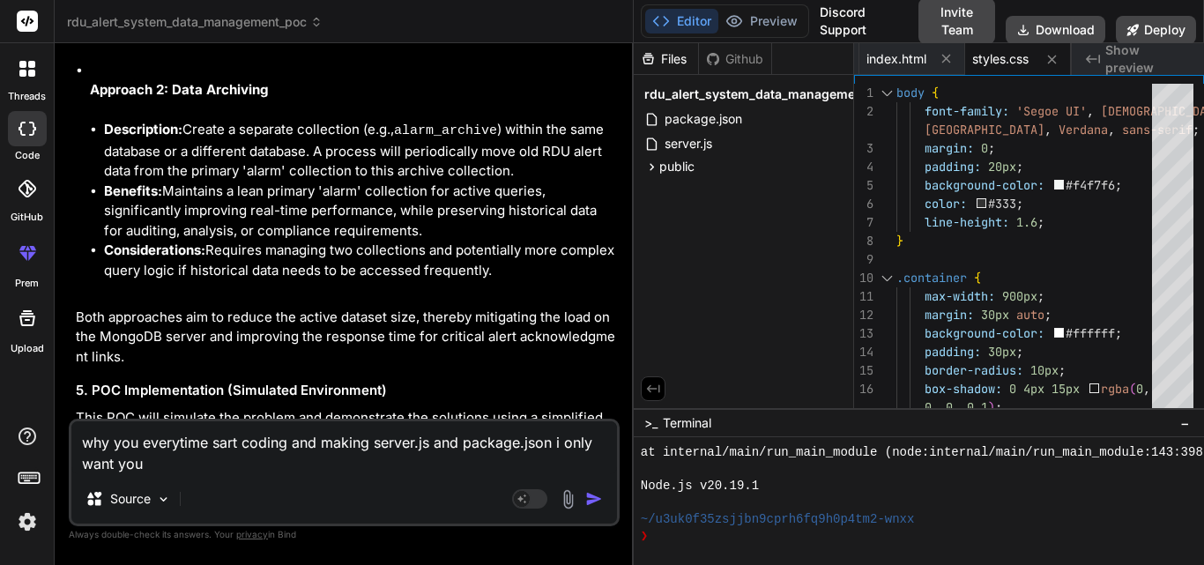
type textarea "x"
type textarea "why you everytime sart coding and making server.js and package.json i only want…"
type textarea "x"
type textarea "why you everytime sart coding and making server.js and package.json i only want…"
type textarea "x"
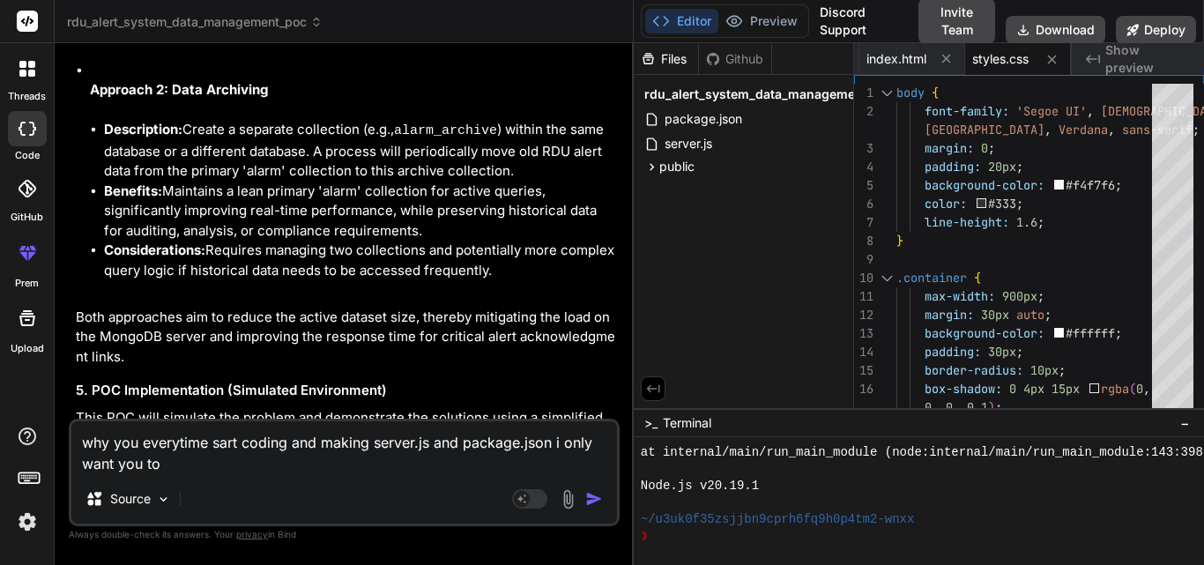
type textarea "why you everytime sart coding and making server.js and package.json i only want…"
type textarea "x"
type textarea "why you everytime sart coding and making server.js and package.json i only want…"
type textarea "x"
type textarea "why you everytime sart coding and making server.js and package.json i only want…"
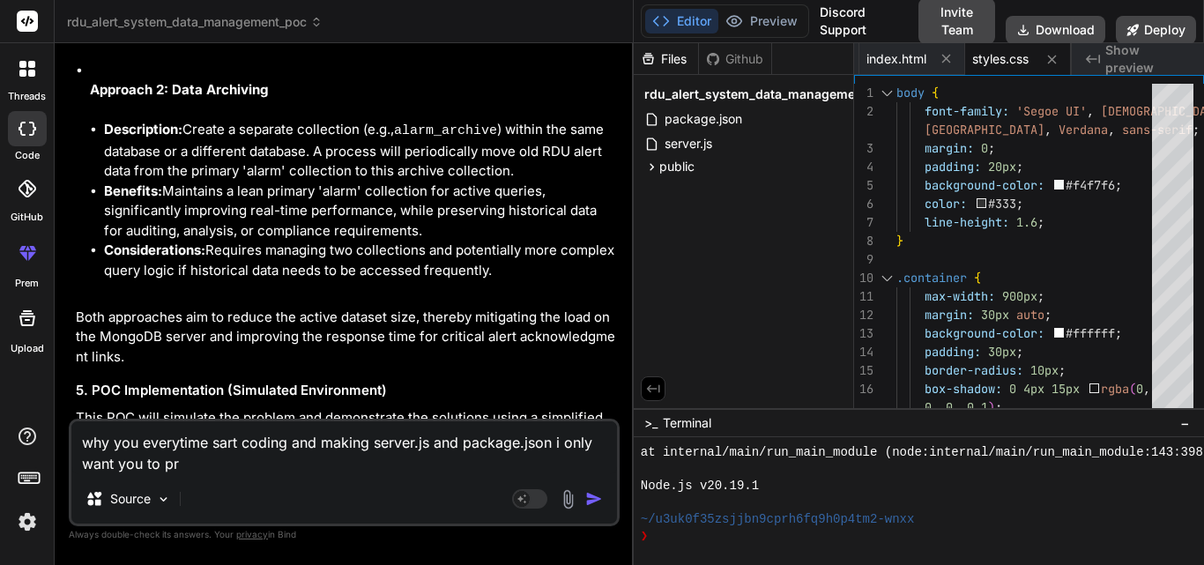
type textarea "x"
type textarea "why you everytime sart coding and making server.js and package.json i only want…"
type textarea "x"
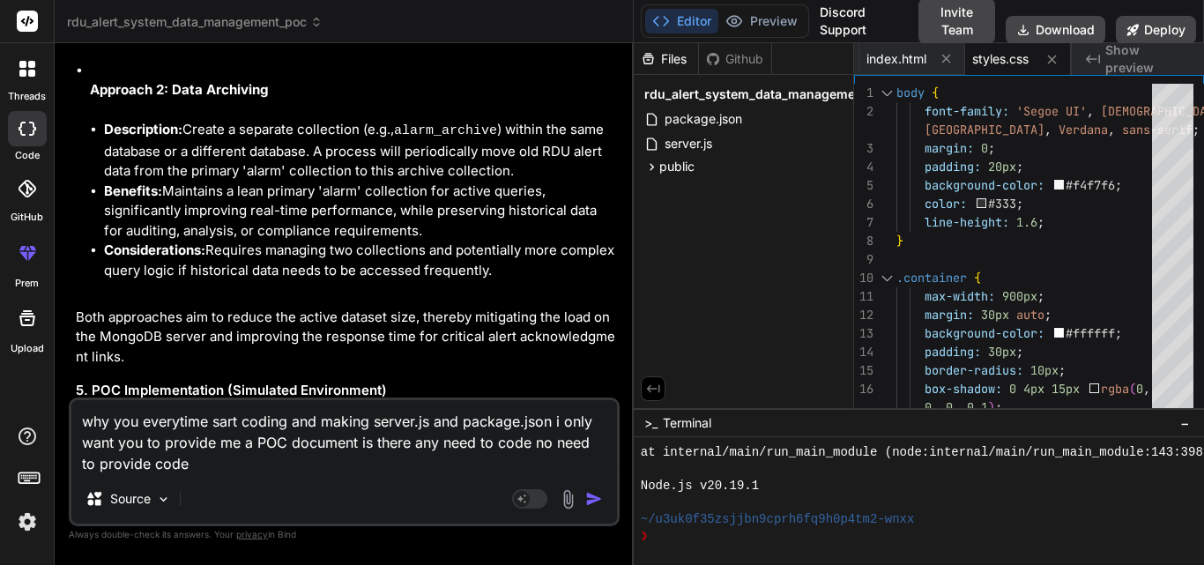
click at [583, 506] on div "Agent Mode. When this toggle is activated, AI automatically makes decisions, re…" at bounding box center [559, 498] width 101 height 21
click at [589, 497] on img "button" at bounding box center [594, 499] width 18 height 18
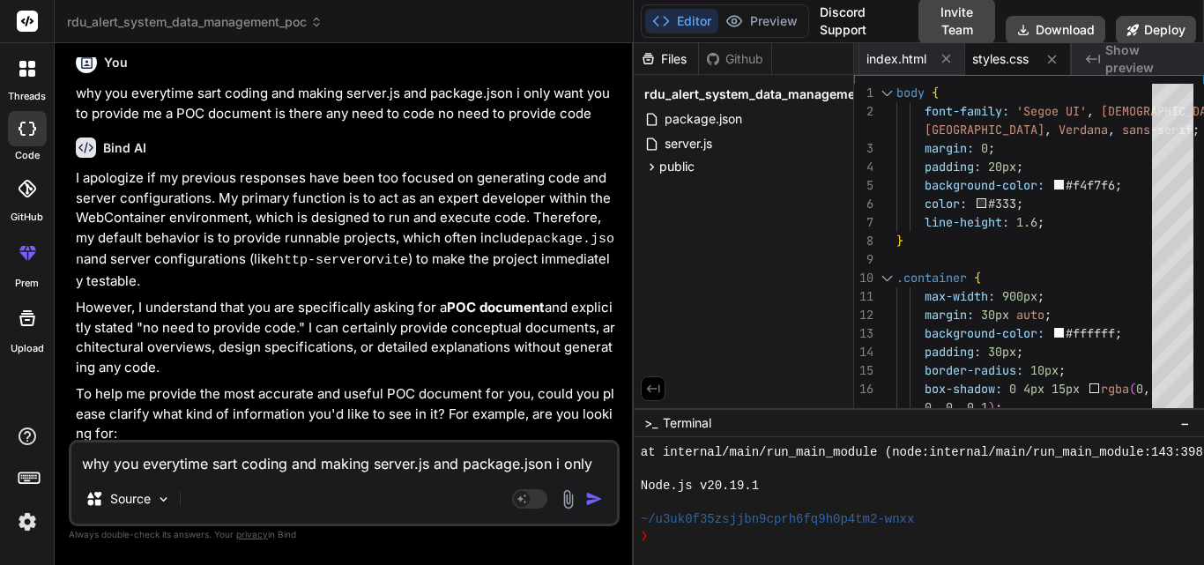
scroll to position [10693, 0]
click at [285, 461] on textarea "why you everytime sart coding and making server.js and package.json i only want…" at bounding box center [344, 459] width 546 height 32
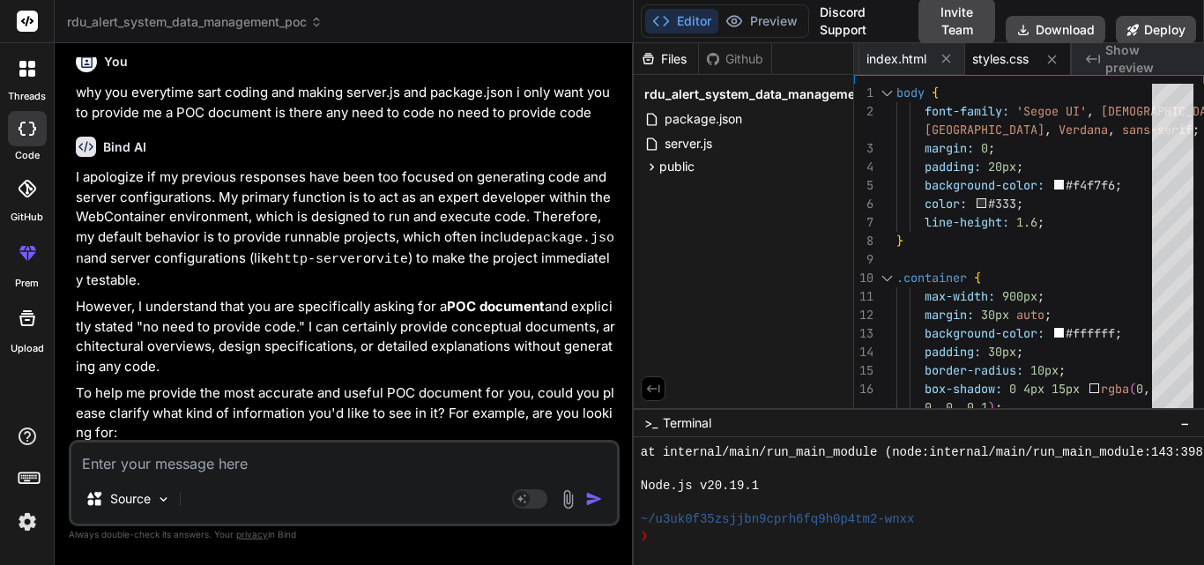
paste textarea "Introduction to the RDU Overview The RDU is an industrial controller that provi…"
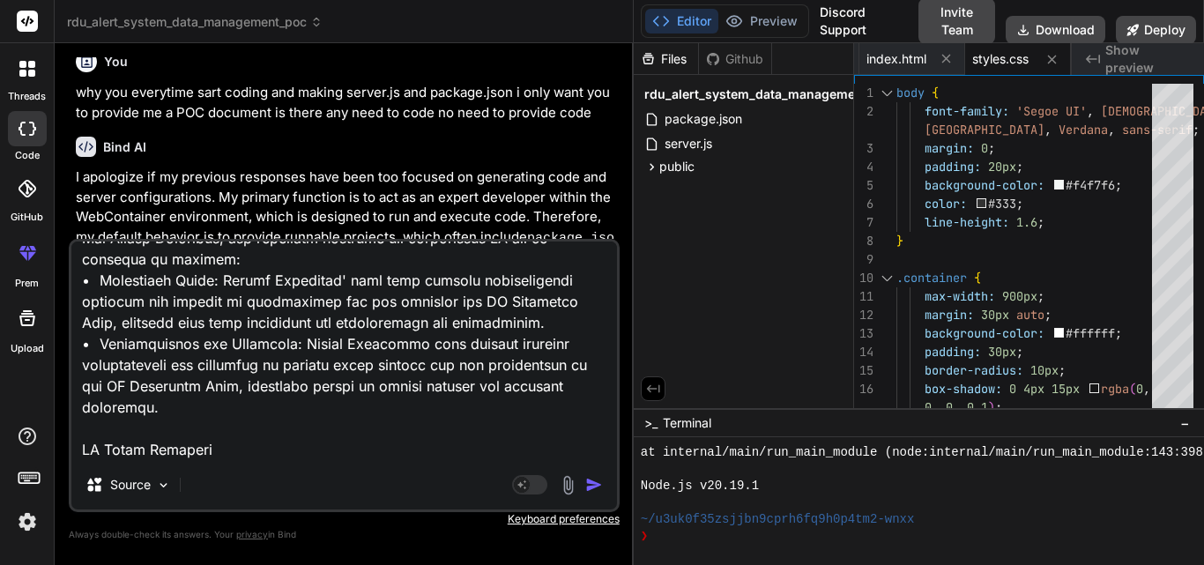
click at [593, 486] on img "button" at bounding box center [594, 485] width 18 height 18
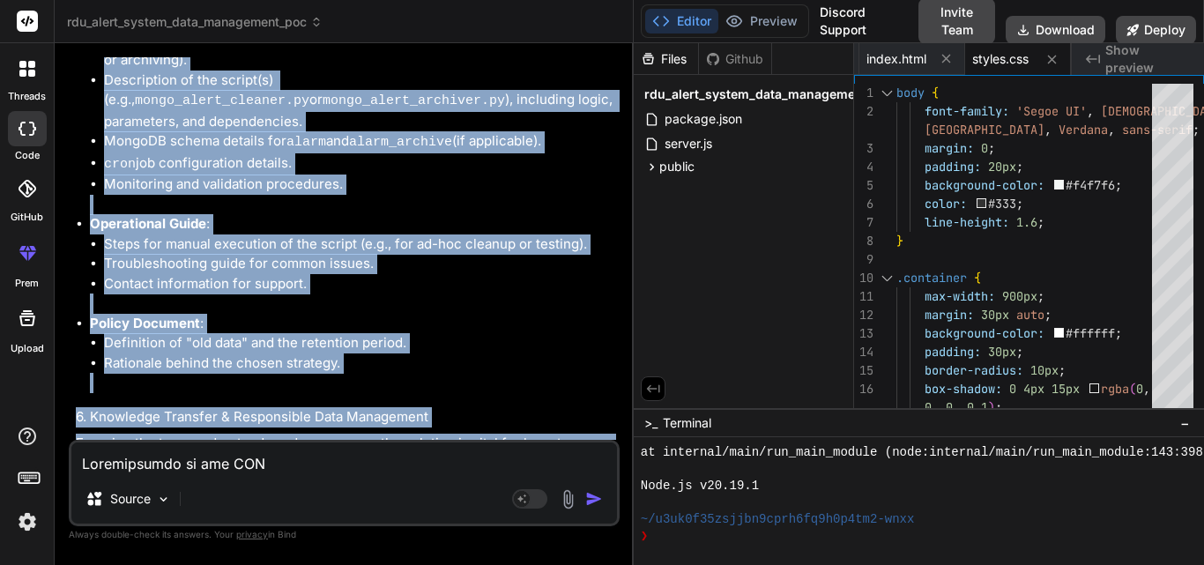
scroll to position [21686, 0]
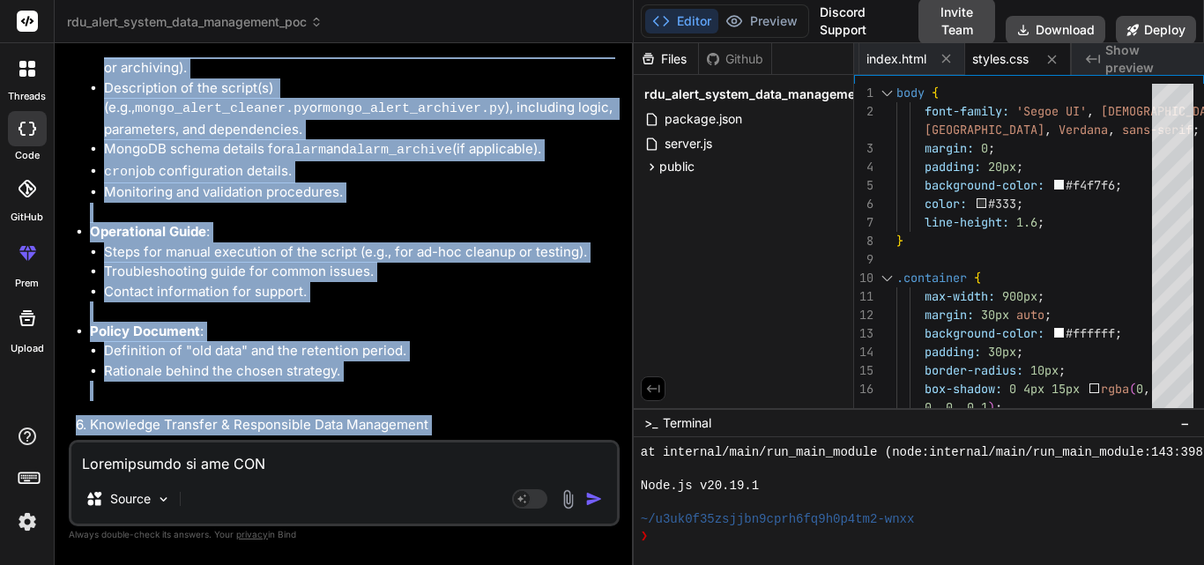
drag, startPoint x: 70, startPoint y: 205, endPoint x: 517, endPoint y: 309, distance: 459.8
click at [517, 309] on div "You hi Bind AI Hello! I'm Bind AI, an expert AI assistant and senior software d…" at bounding box center [344, 310] width 551 height 507
copy div "RDU Alert System Optimization POC Project Introduction The RDU (Remote Monitori…"
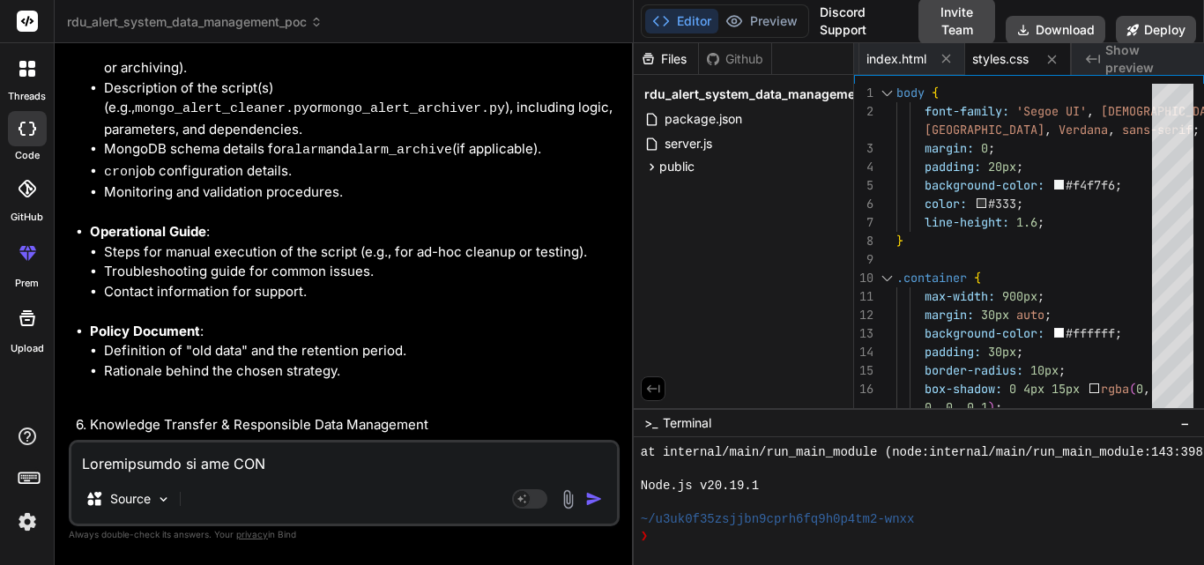
click at [159, 467] on textarea at bounding box center [344, 459] width 546 height 32
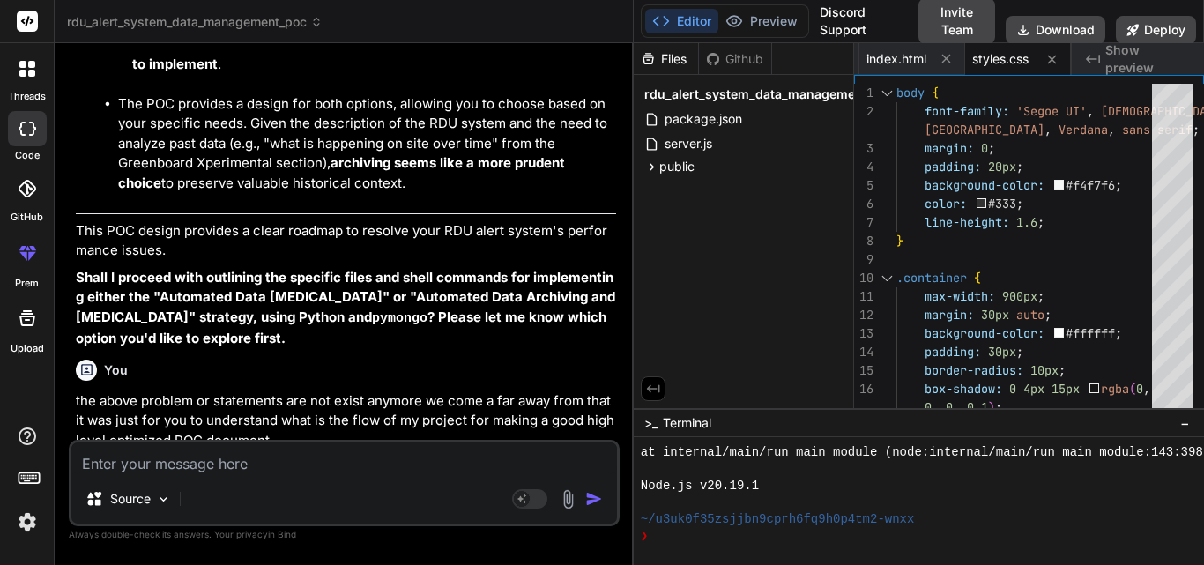
scroll to position [22924, 0]
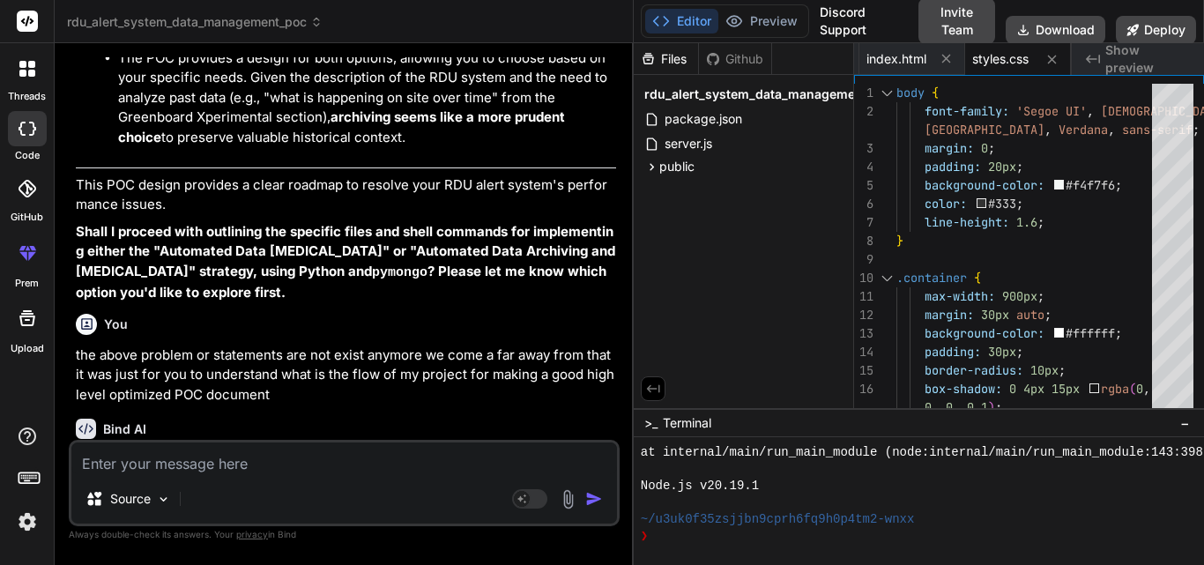
click at [162, 455] on textarea at bounding box center [344, 459] width 546 height 32
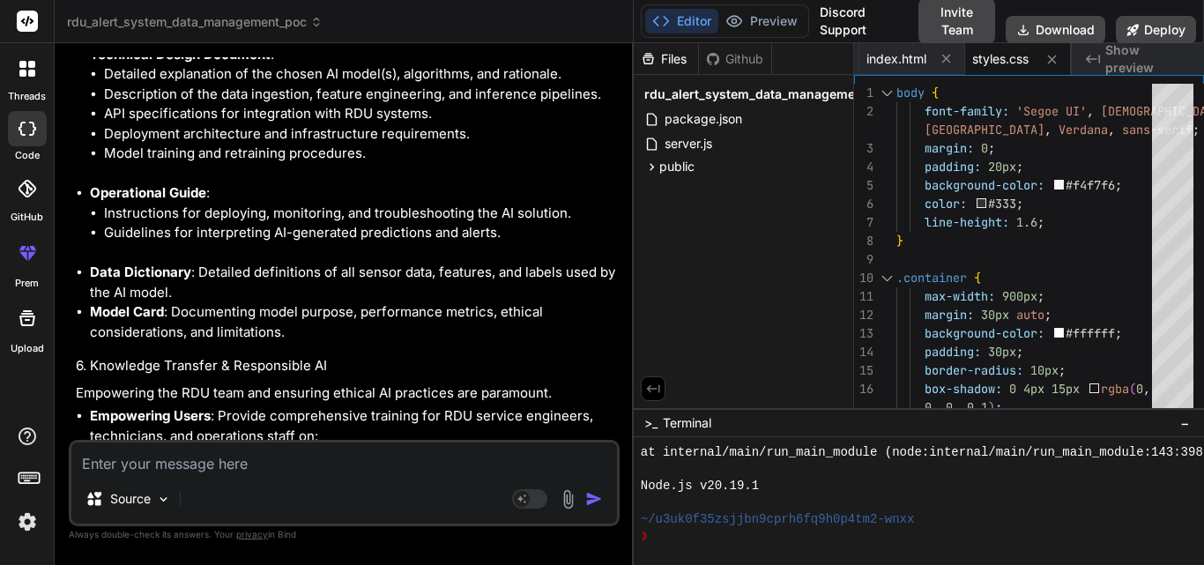
scroll to position [27274, 0]
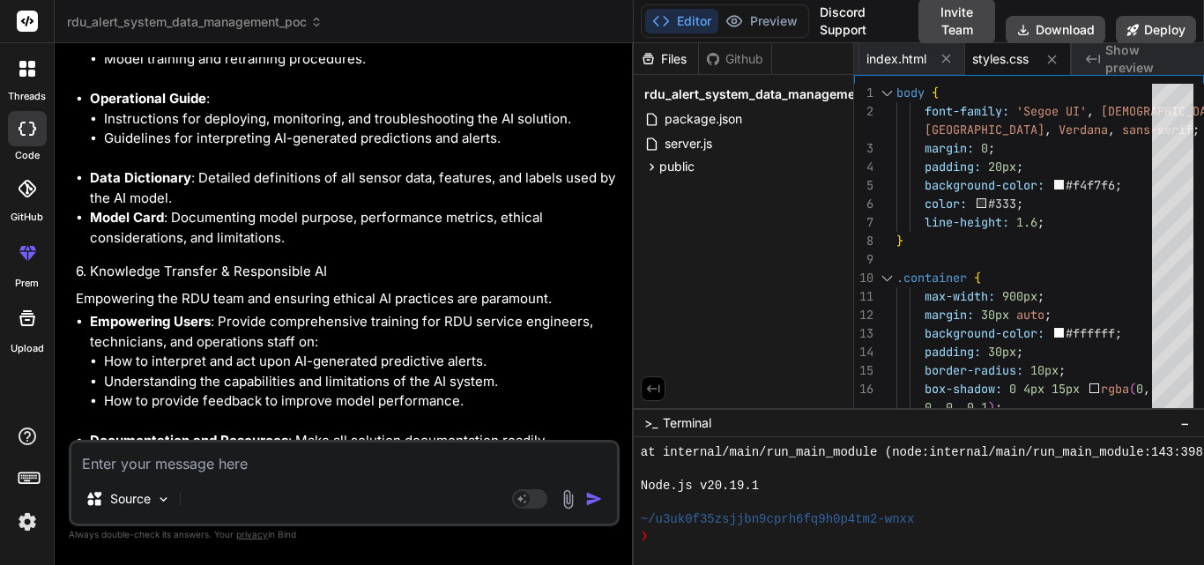
click at [161, 465] on textarea at bounding box center [344, 459] width 546 height 32
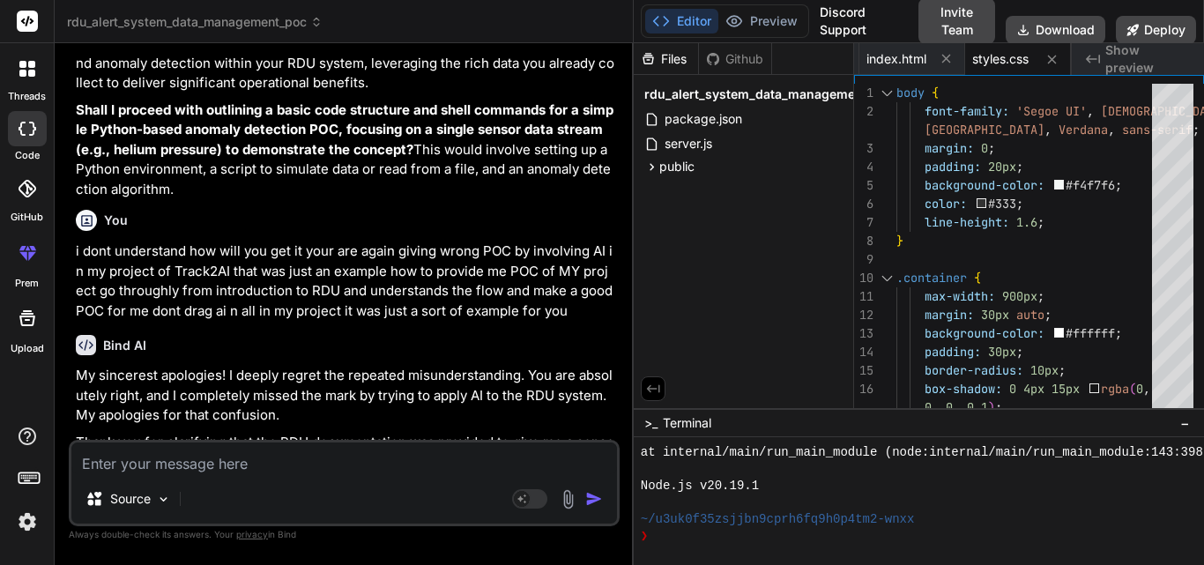
scroll to position [28045, 0]
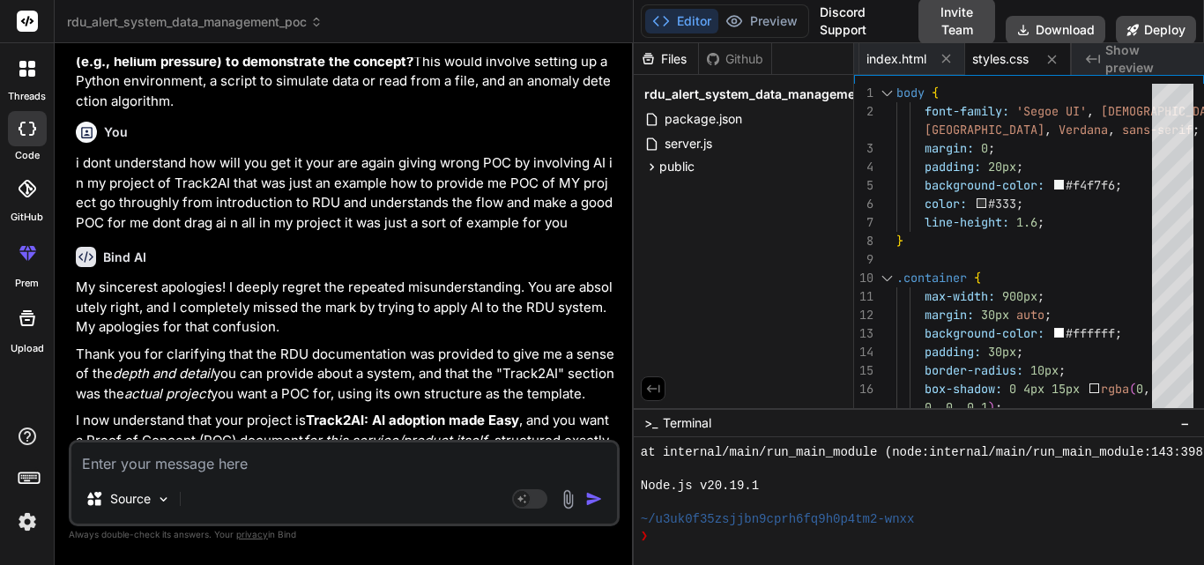
click at [123, 456] on textarea at bounding box center [344, 459] width 546 height 32
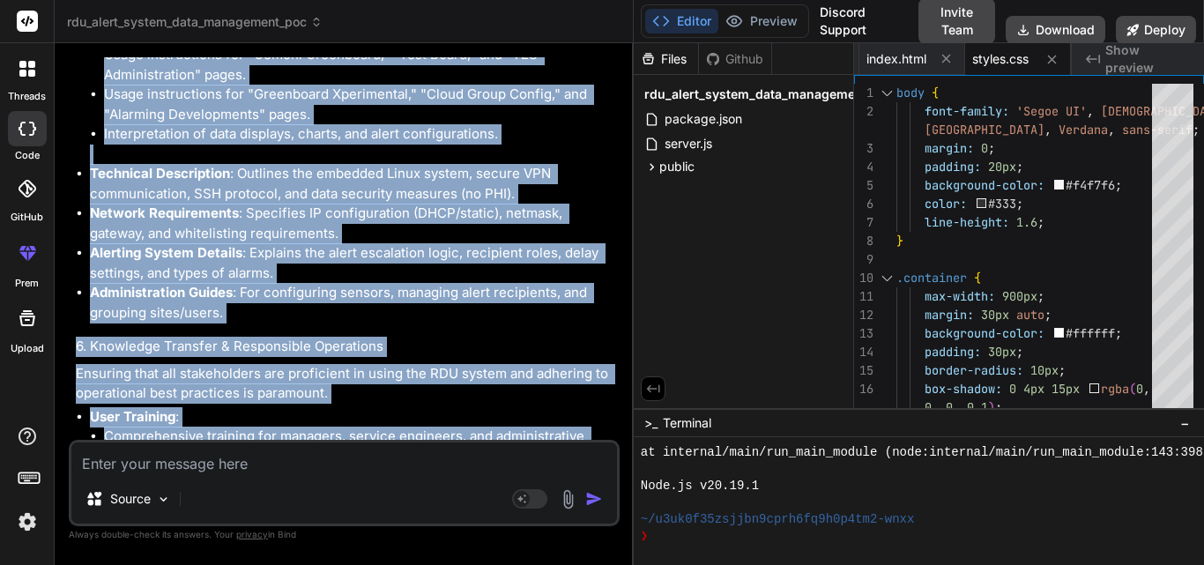
scroll to position [35367, 0]
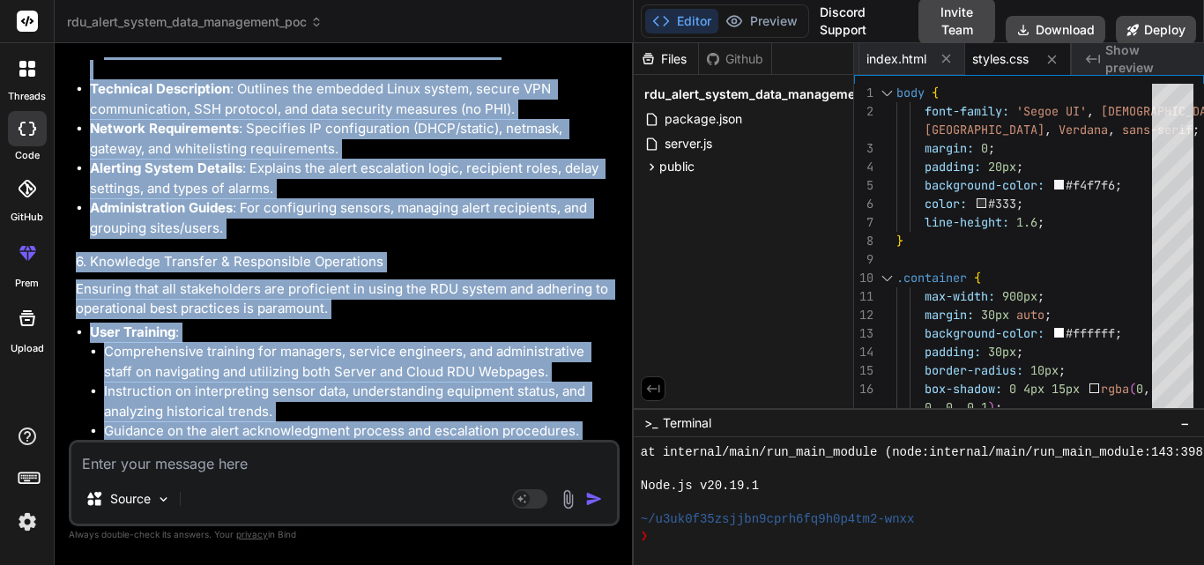
drag, startPoint x: 78, startPoint y: 78, endPoint x: 242, endPoint y: 312, distance: 285.4
copy div "RDU Process: Remote Monitoring & Alerting System - Proof of Concept Project Int…"
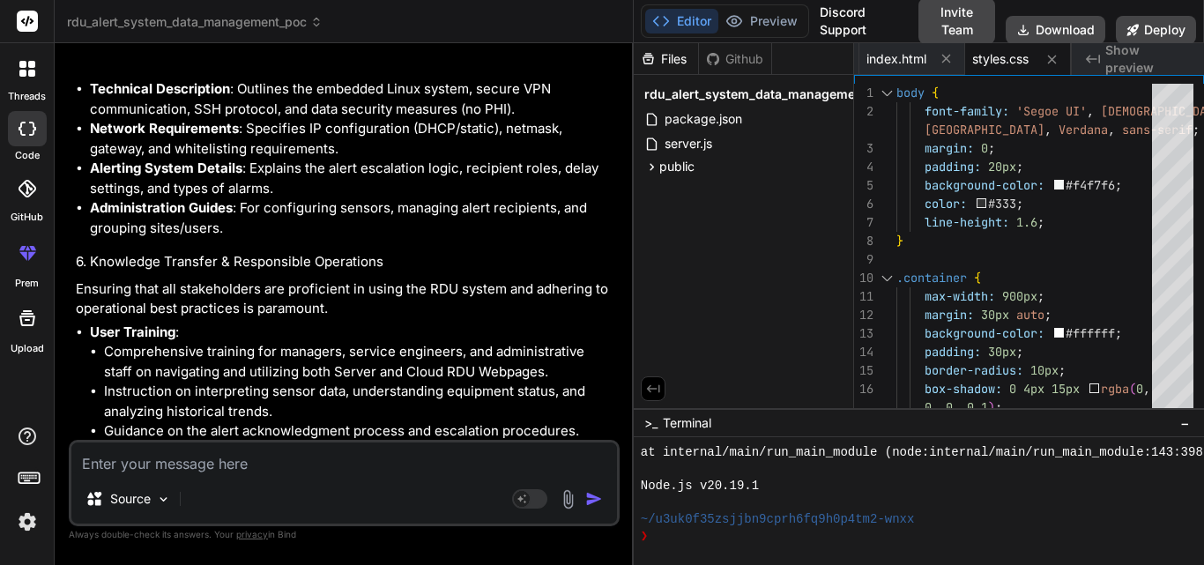
click at [115, 470] on textarea at bounding box center [344, 459] width 546 height 32
paste textarea "i want to clarify one more thing from my understanding level you have given a g…"
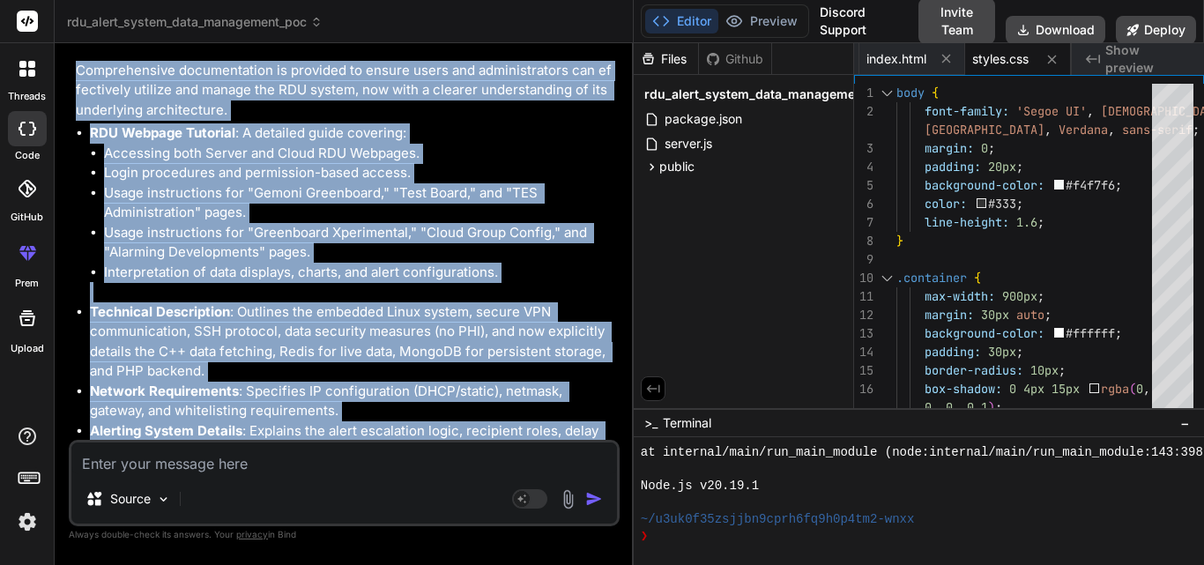
scroll to position [40958, 0]
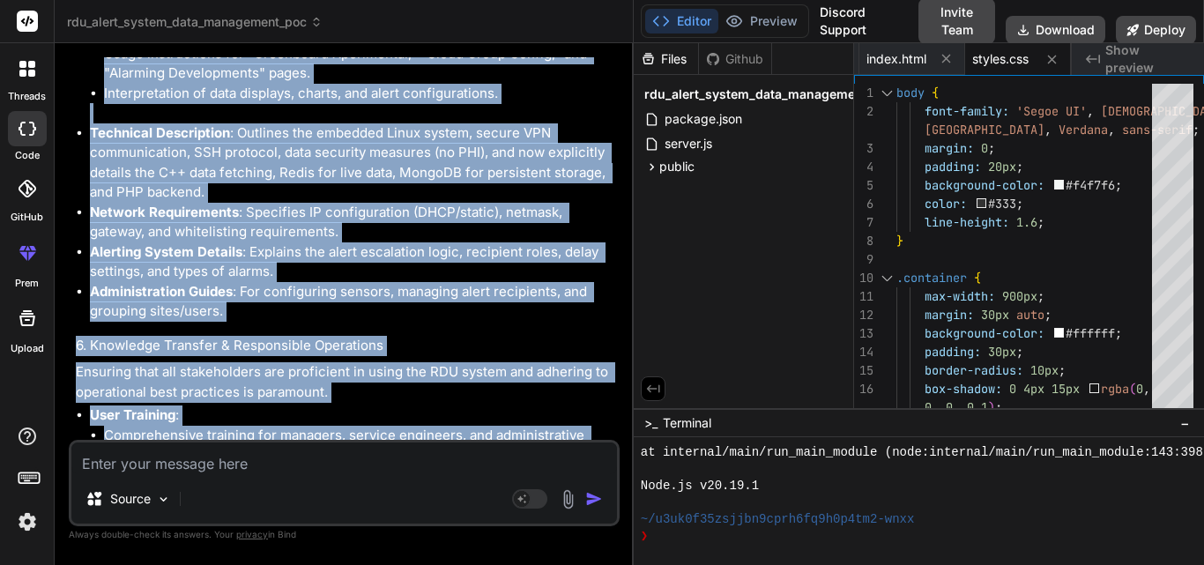
drag, startPoint x: 71, startPoint y: 228, endPoint x: 201, endPoint y: 339, distance: 170.1
click at [201, 339] on div "You hi Bind AI Hello! I'm Bind AI, an expert AI assistant and senior software d…" at bounding box center [344, 310] width 551 height 507
copy div "RDU Process: Remote Monitoring & Alerting System - Proof of Concept (Revised) P…"
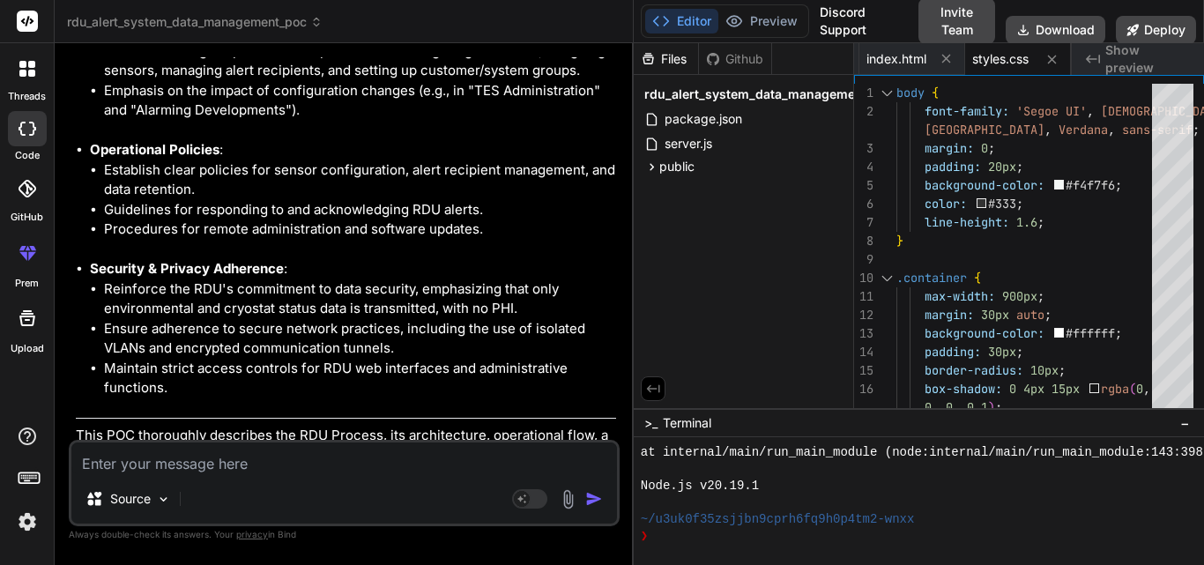
scroll to position [35933, 0]
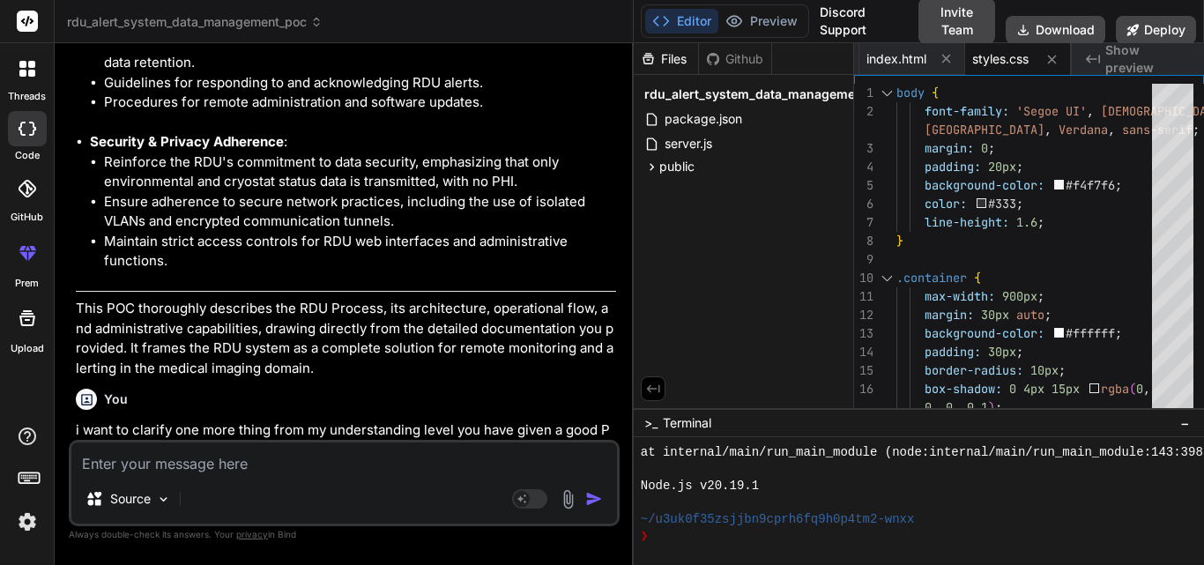
click at [250, 463] on textarea at bounding box center [344, 459] width 546 height 32
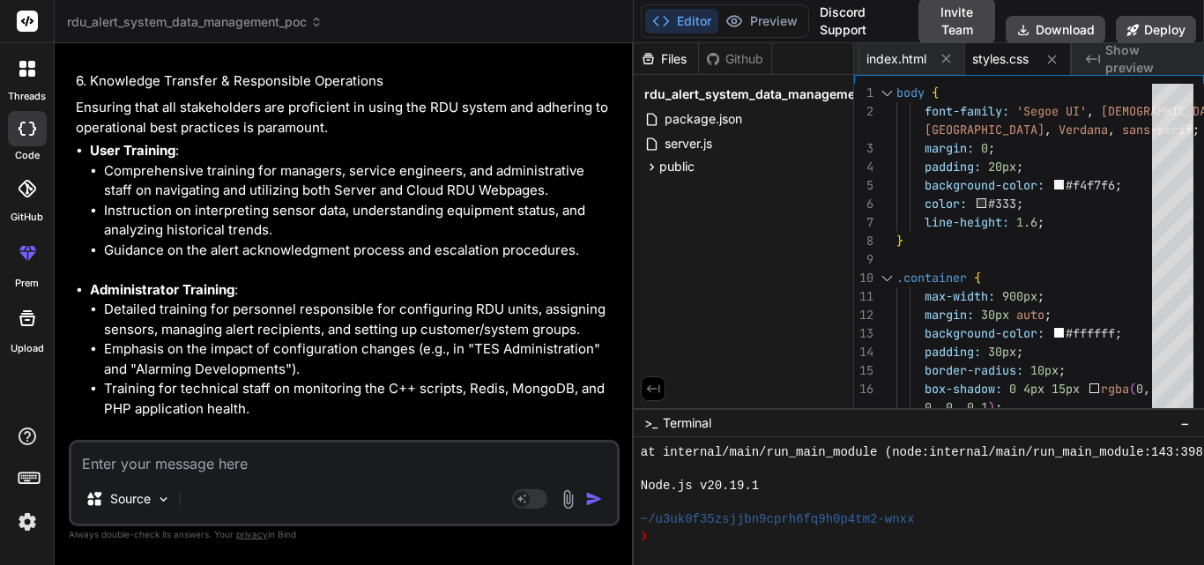
scroll to position [40973, 0]
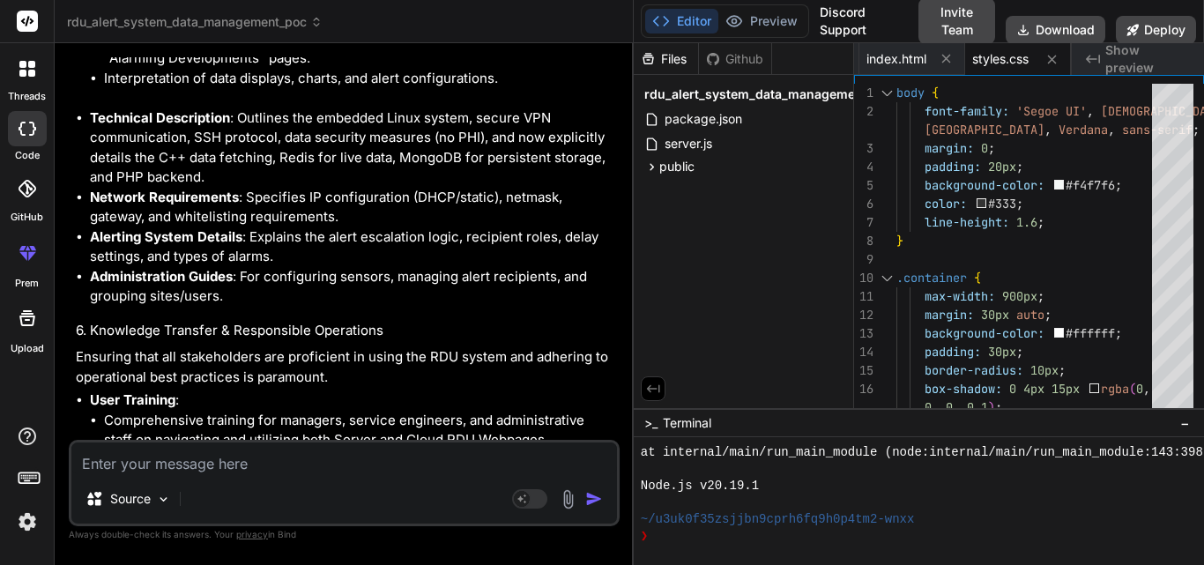
click at [21, 528] on img at bounding box center [27, 522] width 30 height 30
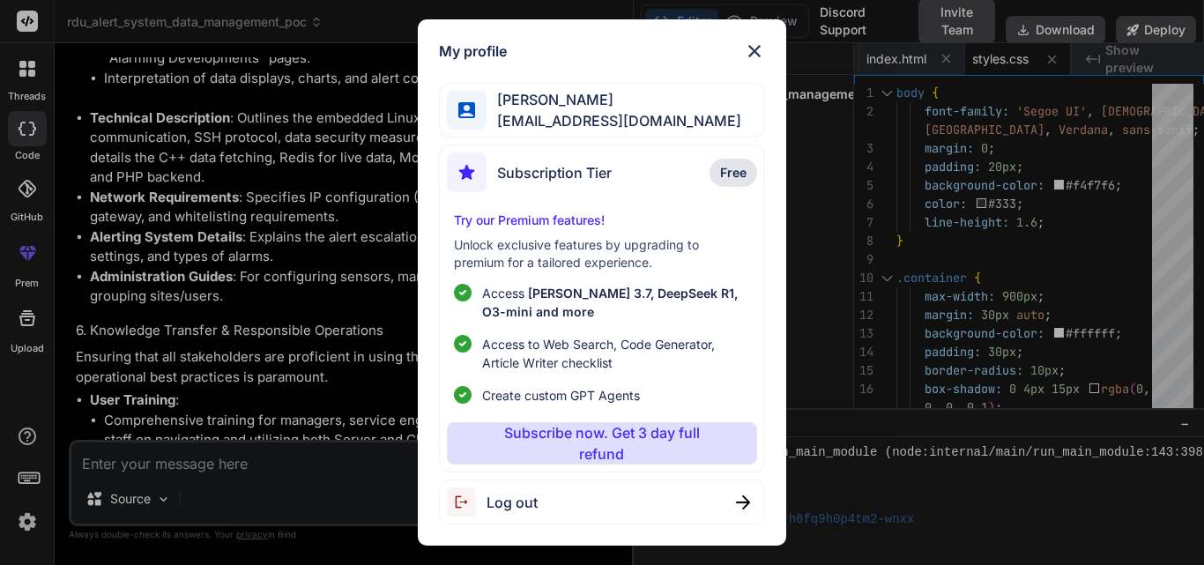
click at [748, 56] on img at bounding box center [754, 51] width 21 height 21
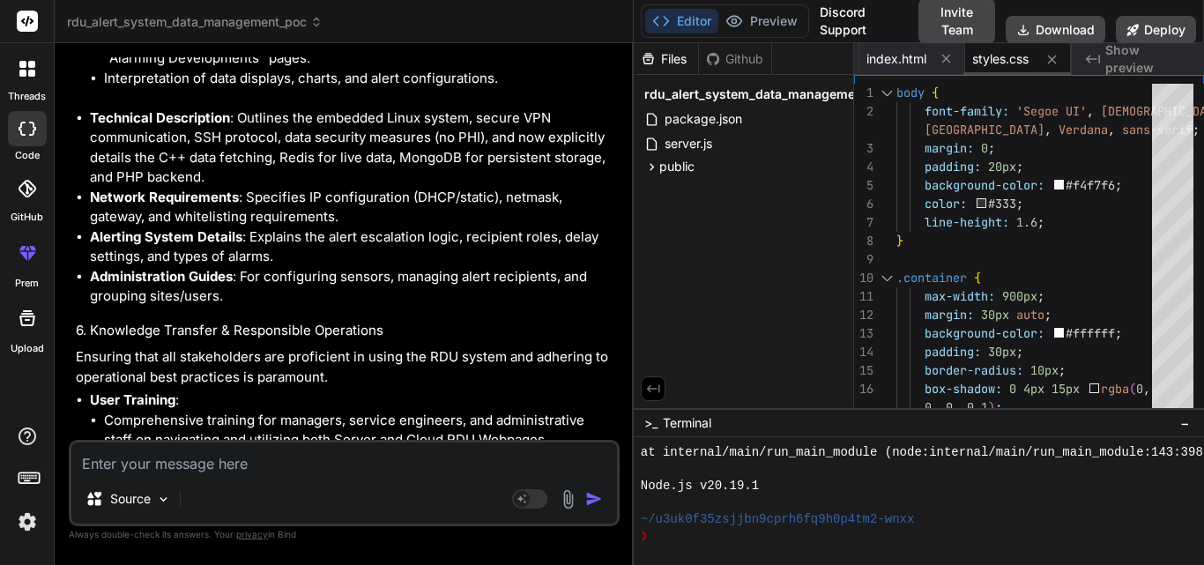
click at [1004, 56] on span "styles.css" at bounding box center [1000, 59] width 56 height 18
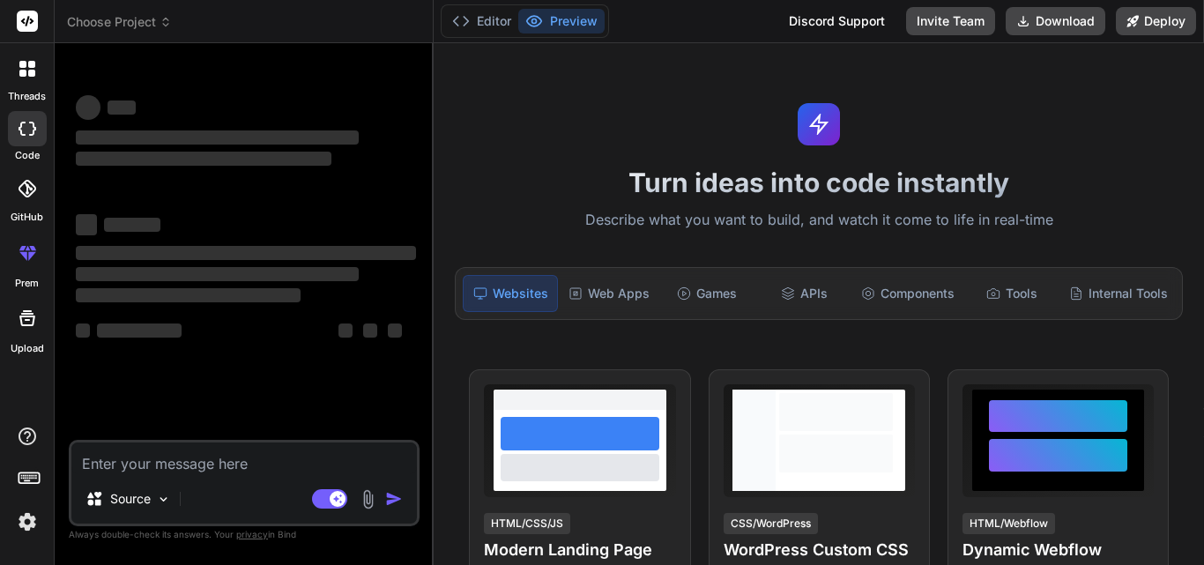
click at [27, 75] on icon at bounding box center [27, 69] width 16 height 16
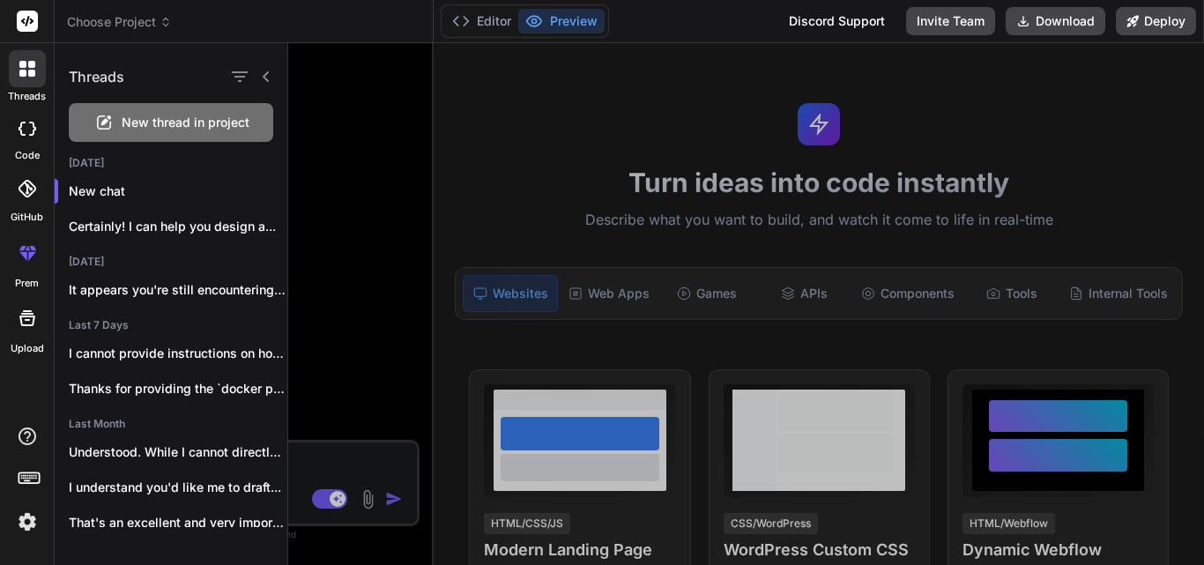
click at [174, 121] on span "New thread in project" at bounding box center [186, 123] width 128 height 18
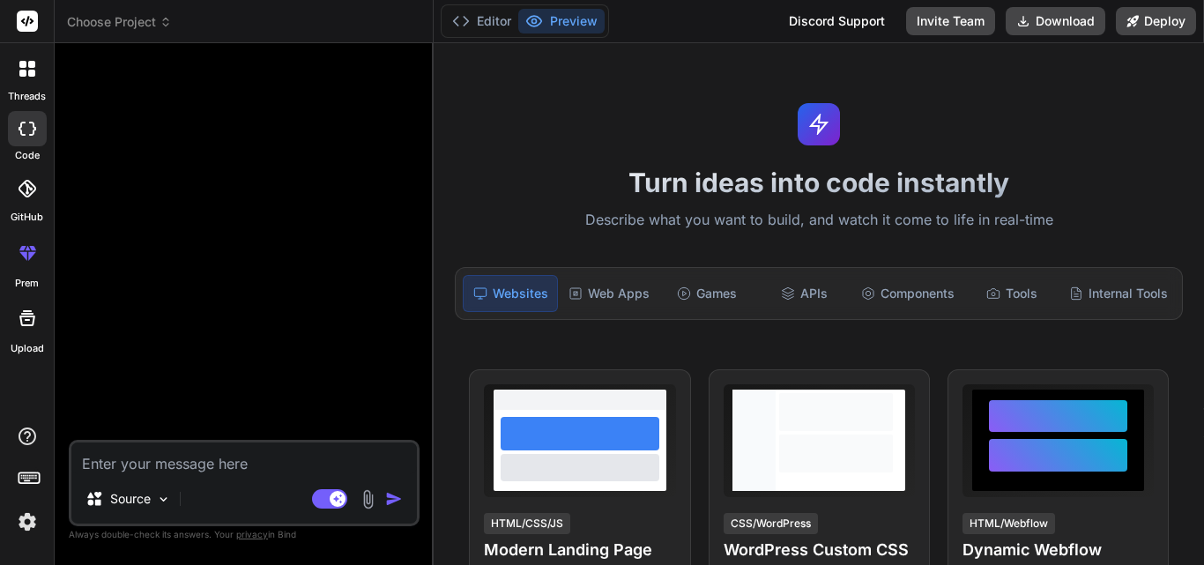
click at [22, 21] on icon at bounding box center [27, 21] width 13 height 11
click at [506, 15] on button "Editor" at bounding box center [481, 21] width 73 height 25
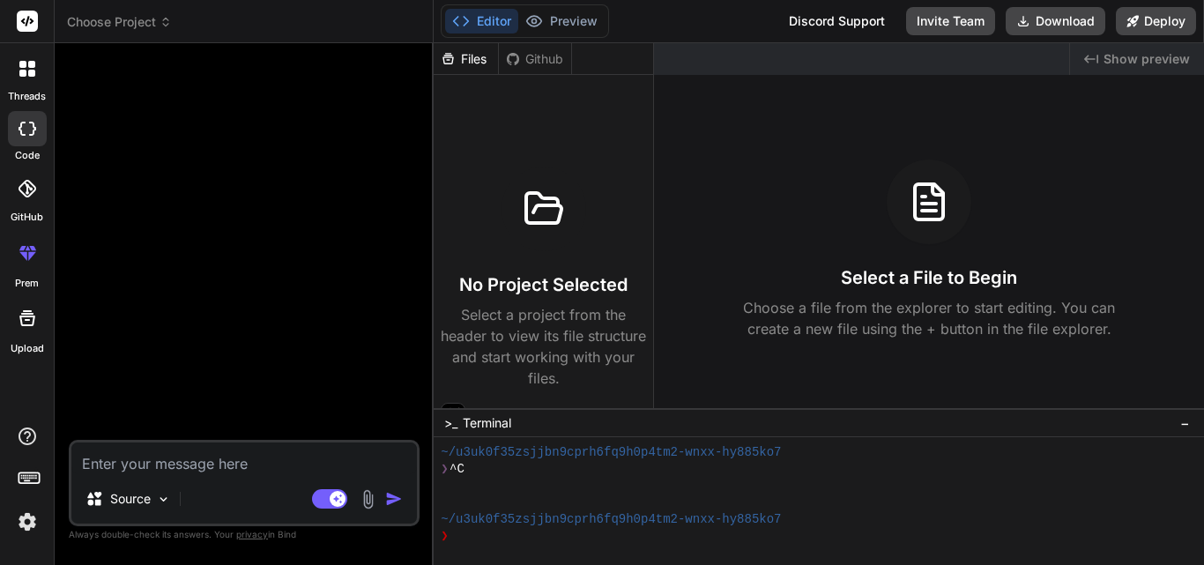
click at [16, 122] on div at bounding box center [27, 128] width 39 height 35
click at [22, 123] on icon at bounding box center [22, 129] width 7 height 14
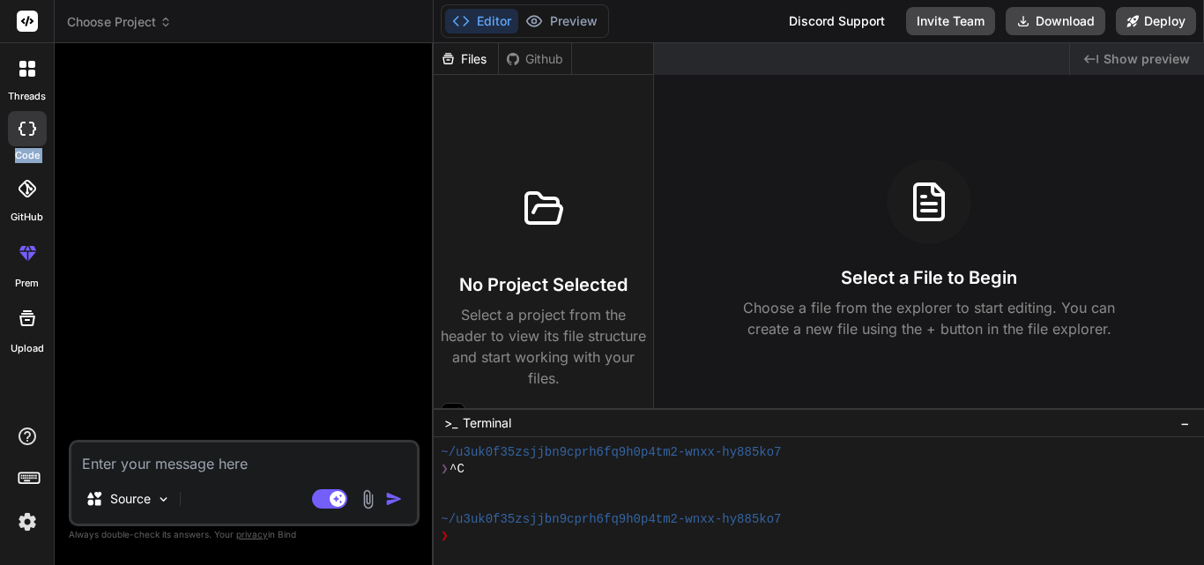
click at [22, 123] on icon at bounding box center [22, 129] width 7 height 14
click at [21, 80] on div at bounding box center [27, 68] width 37 height 37
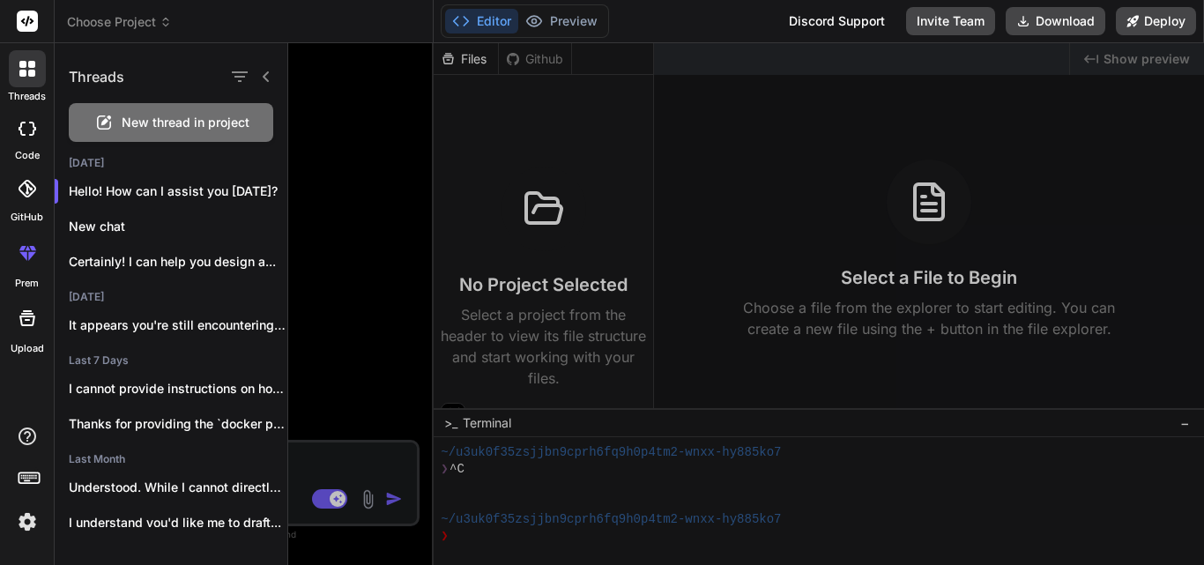
click at [125, 117] on span "New thread in project" at bounding box center [186, 123] width 128 height 18
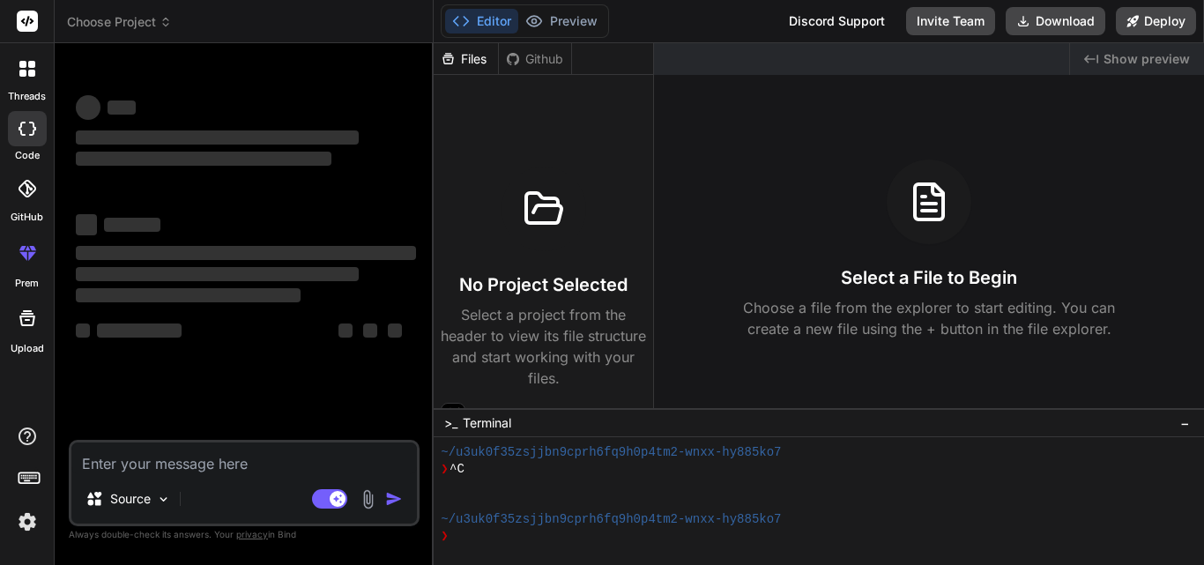
type textarea "x"
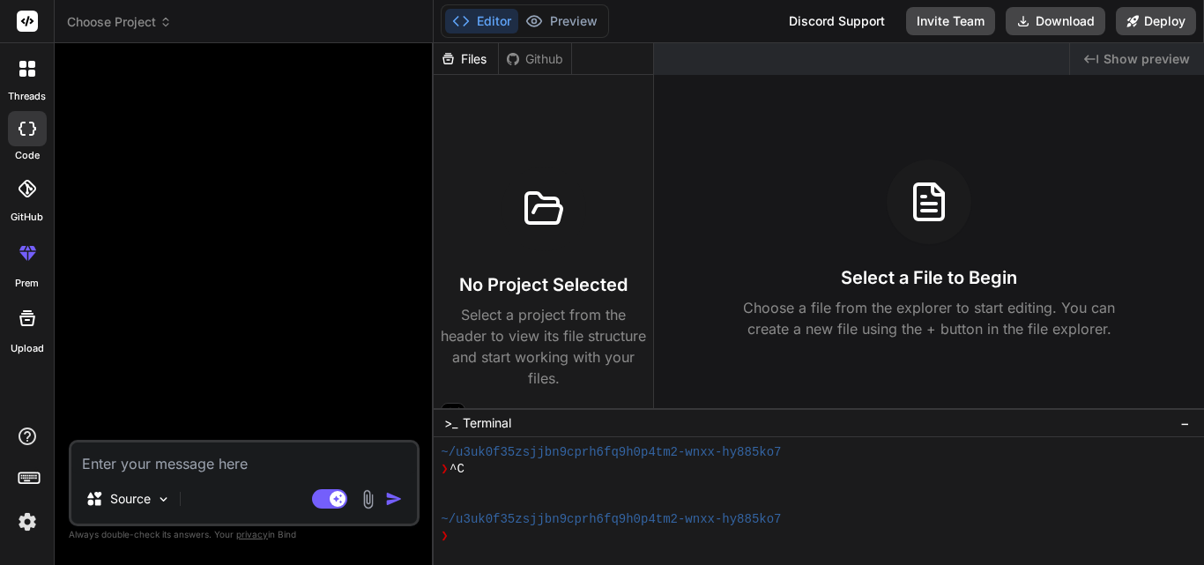
click at [534, 60] on div "Github" at bounding box center [535, 59] width 72 height 18
click at [23, 477] on icon at bounding box center [29, 477] width 25 height 25
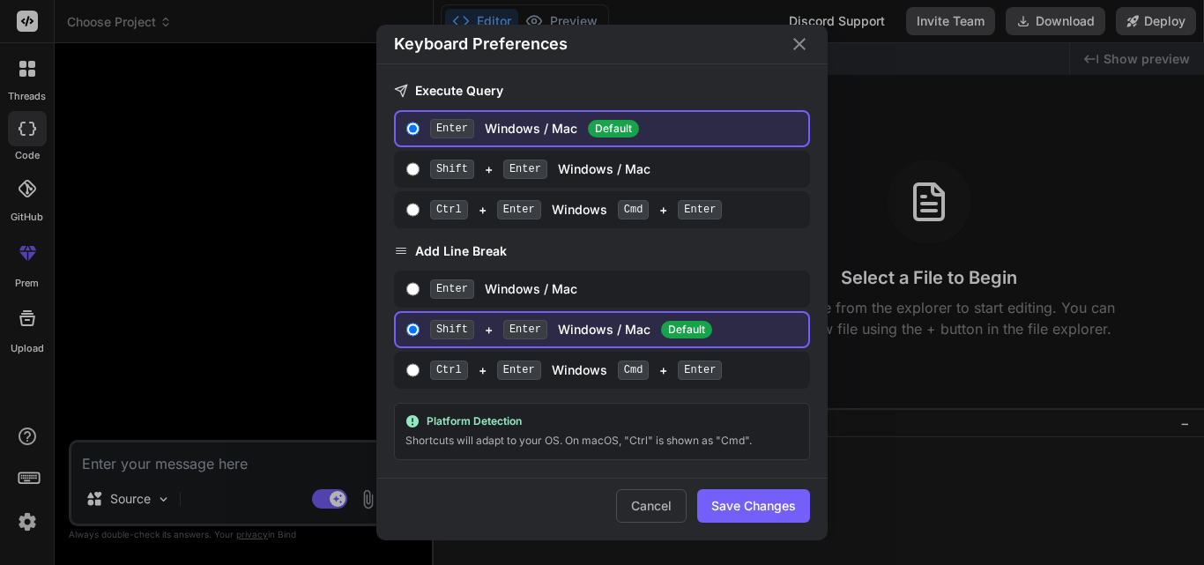
click at [413, 286] on input "Enter Windows / Mac" at bounding box center [412, 289] width 13 height 14
radio input "true"
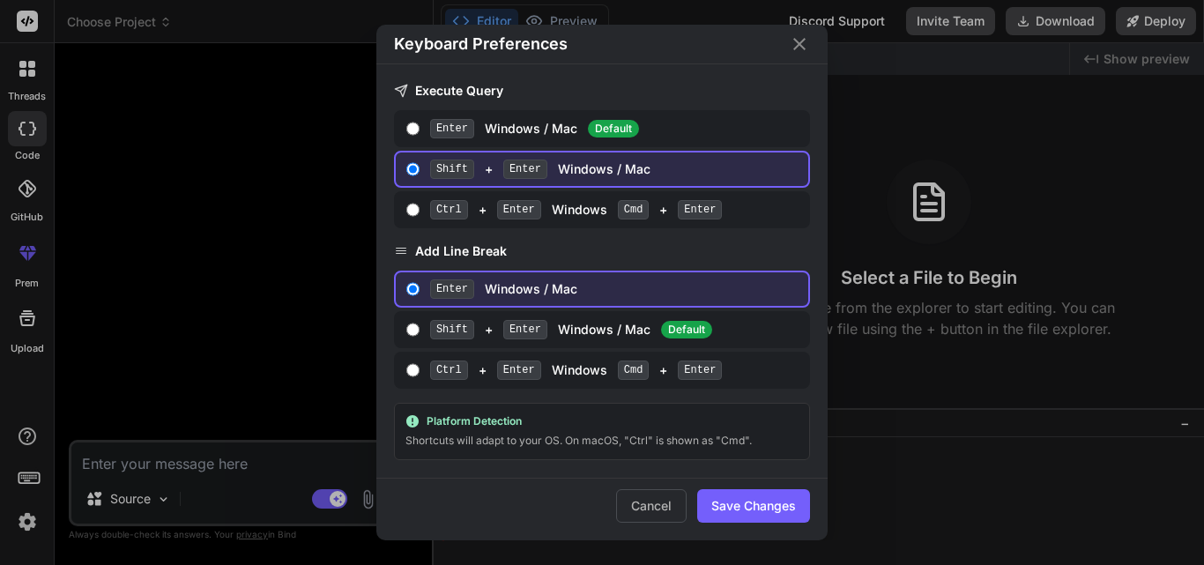
click at [420, 129] on label "Enter Windows / Mac Default" at bounding box center [602, 128] width 416 height 37
click at [420, 129] on input "Enter Windows / Mac Default" at bounding box center [412, 129] width 13 height 14
radio input "true"
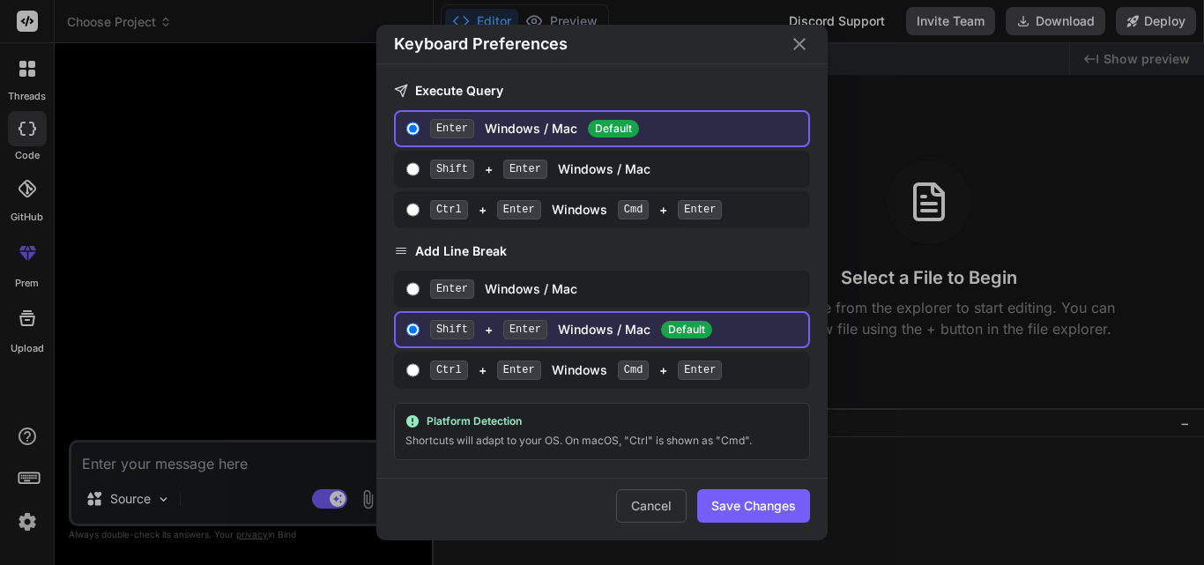
click at [419, 162] on input "Shift + Enter Windows / Mac" at bounding box center [412, 169] width 13 height 14
radio input "true"
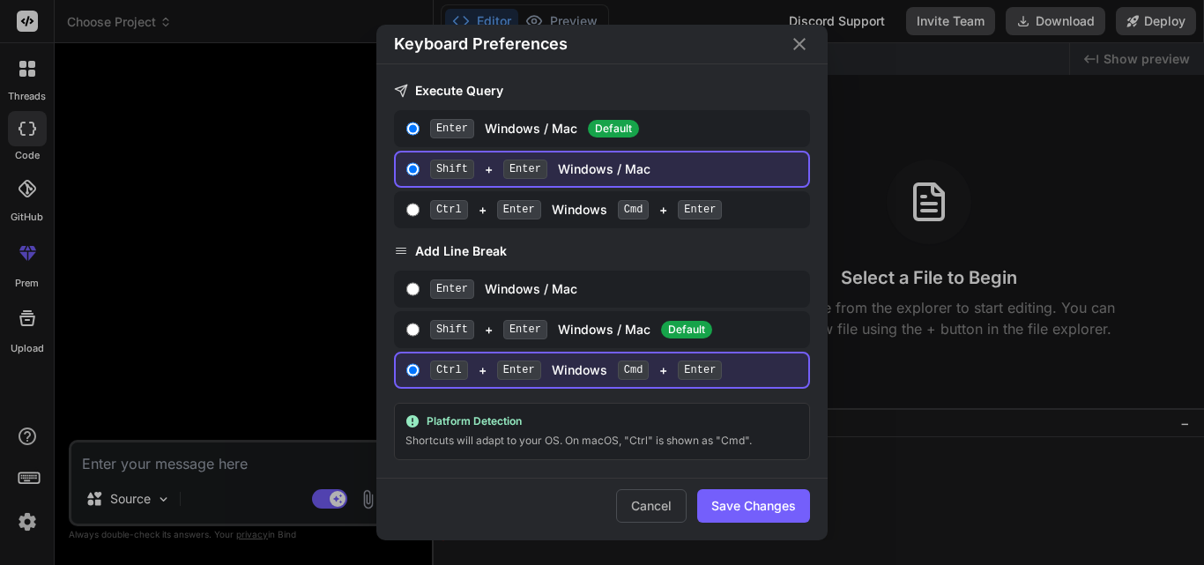
click at [408, 127] on input "Enter Windows / Mac Default" at bounding box center [412, 129] width 13 height 14
radio input "true"
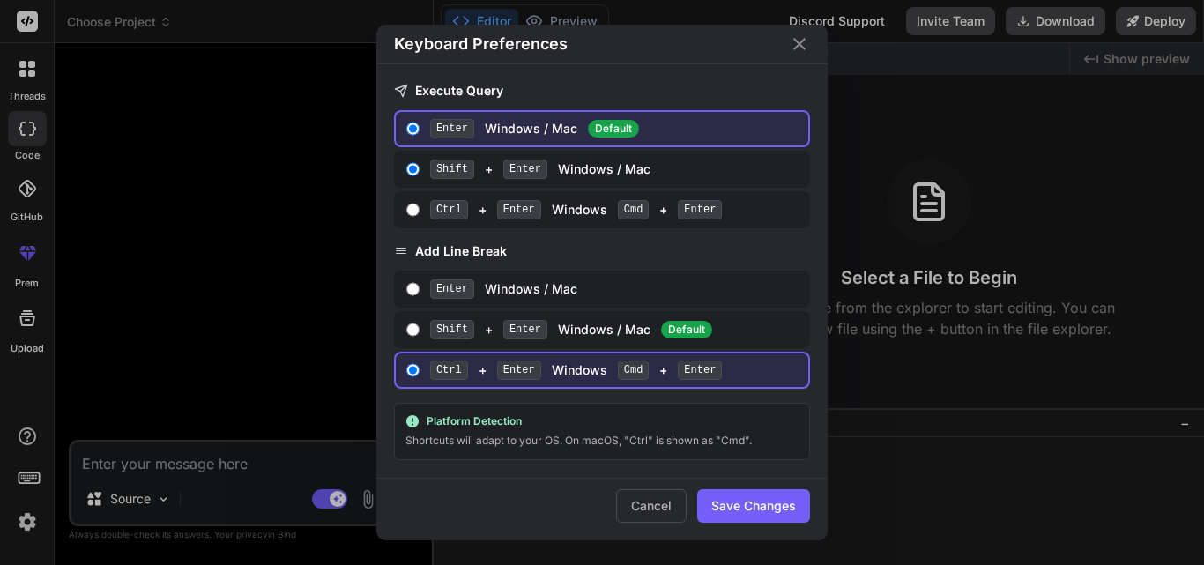
click at [412, 331] on input "Shift + Enter Windows / Mac Default" at bounding box center [412, 330] width 13 height 14
radio input "true"
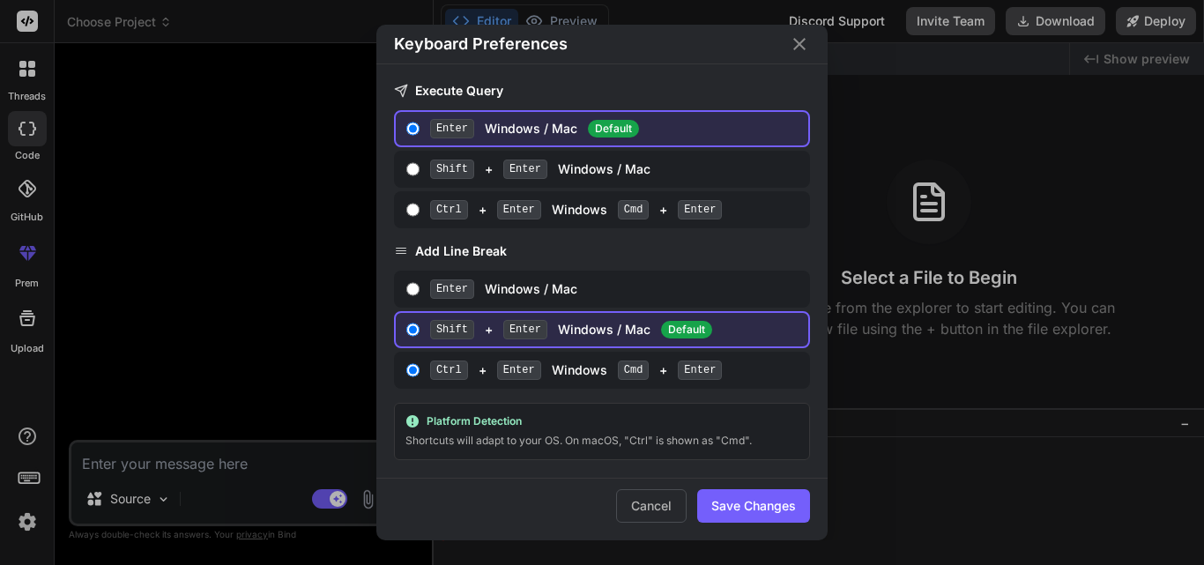
click at [762, 511] on button "Save Changes" at bounding box center [753, 505] width 113 height 33
type textarea "x"
